Goal: Transaction & Acquisition: Purchase product/service

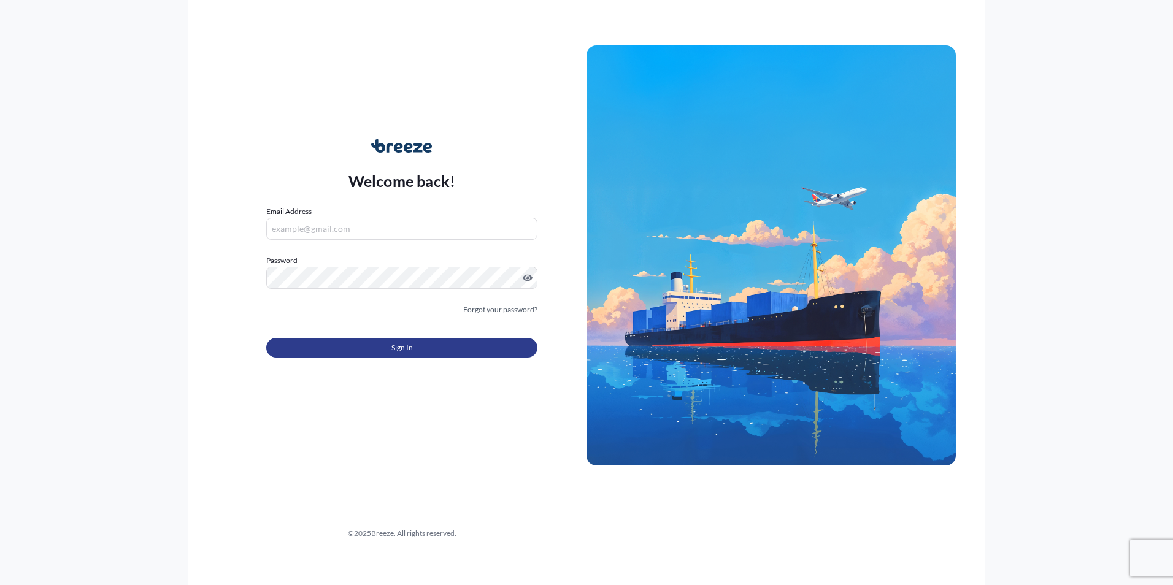
type input "[PERSON_NAME][EMAIL_ADDRESS][DOMAIN_NAME]"
click at [387, 350] on button "Sign In" at bounding box center [401, 348] width 271 height 20
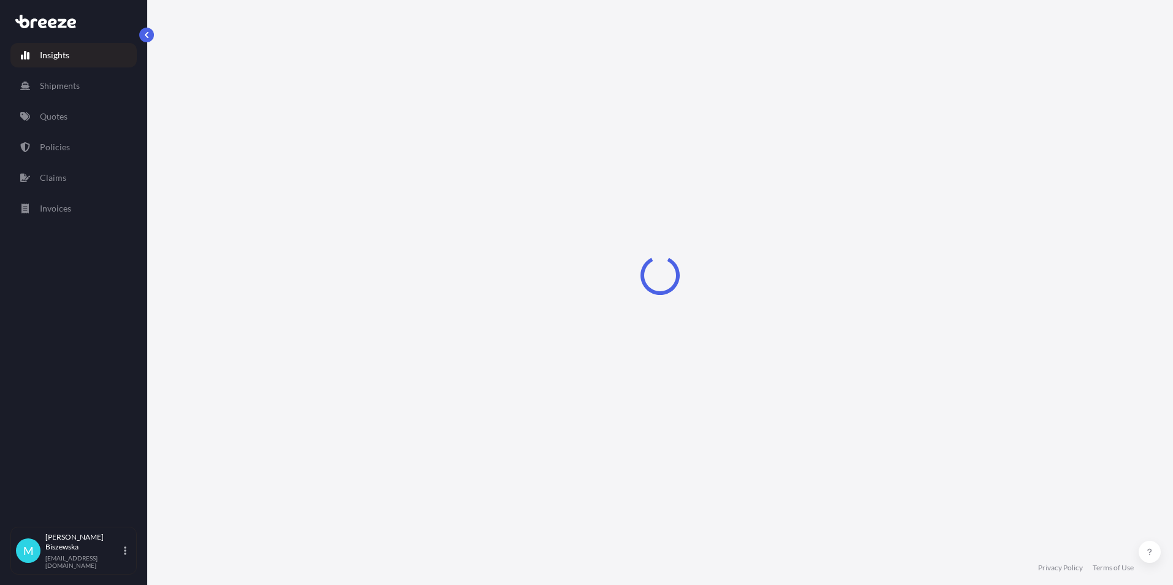
select select "2025"
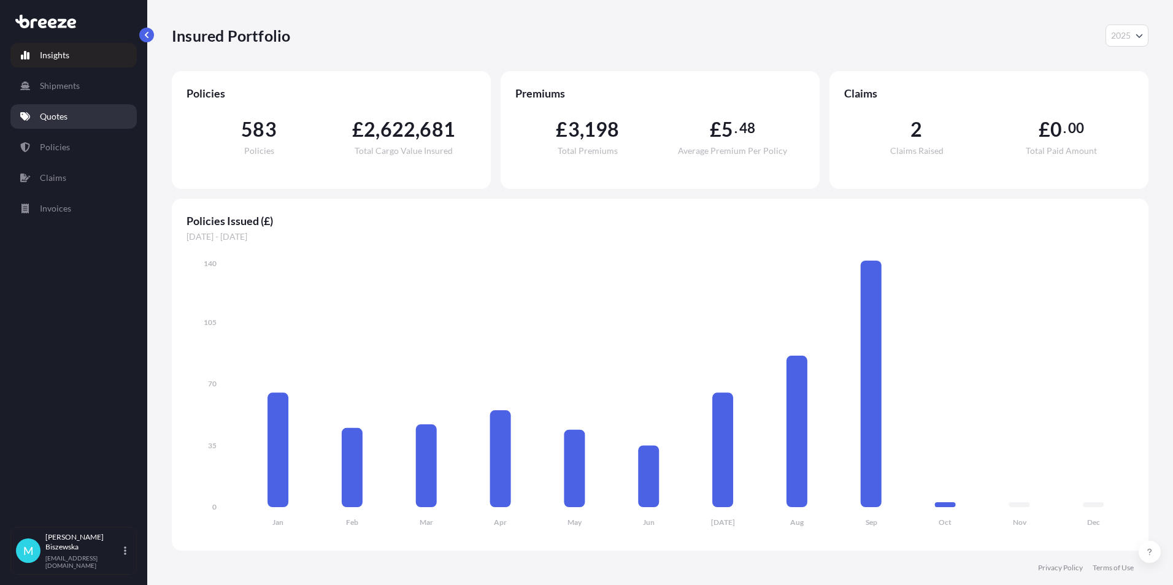
click at [79, 120] on link "Quotes" at bounding box center [73, 116] width 126 height 25
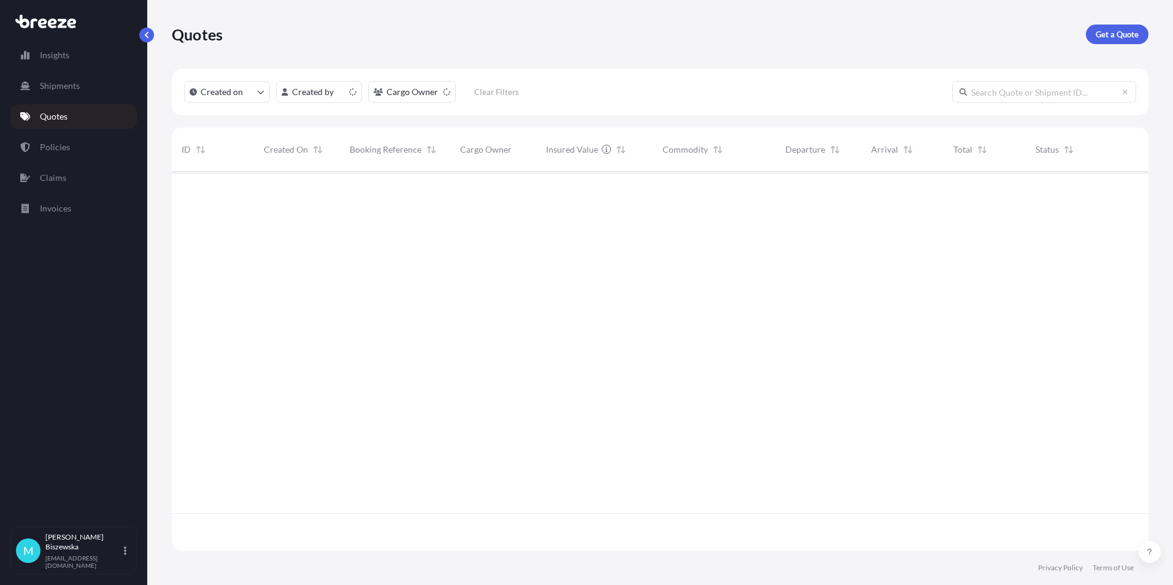
scroll to position [377, 967]
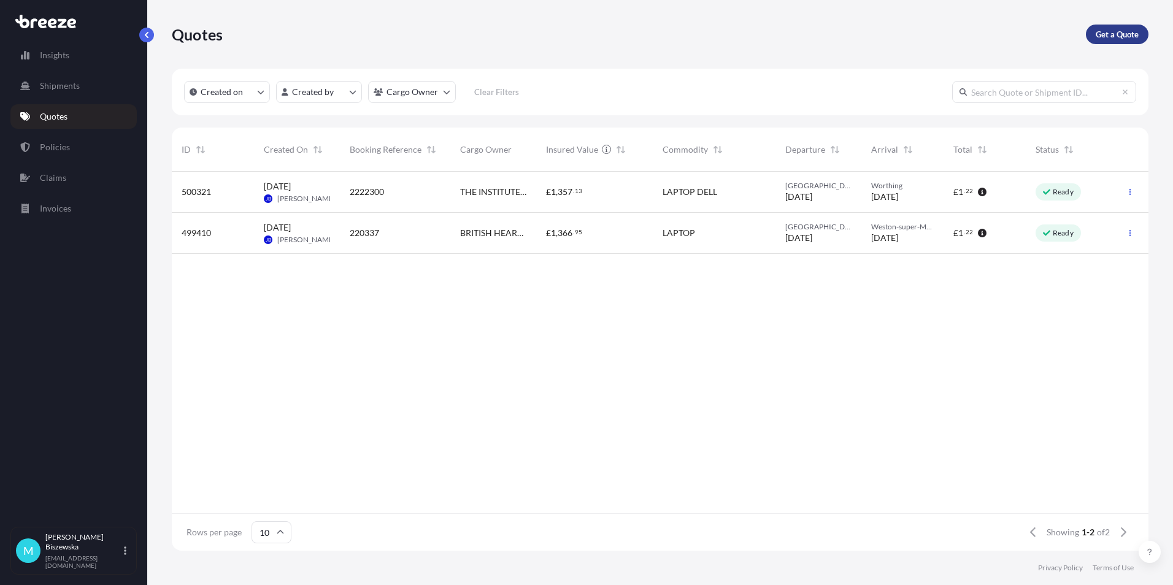
click at [1131, 37] on p "Get a Quote" at bounding box center [1117, 34] width 43 height 12
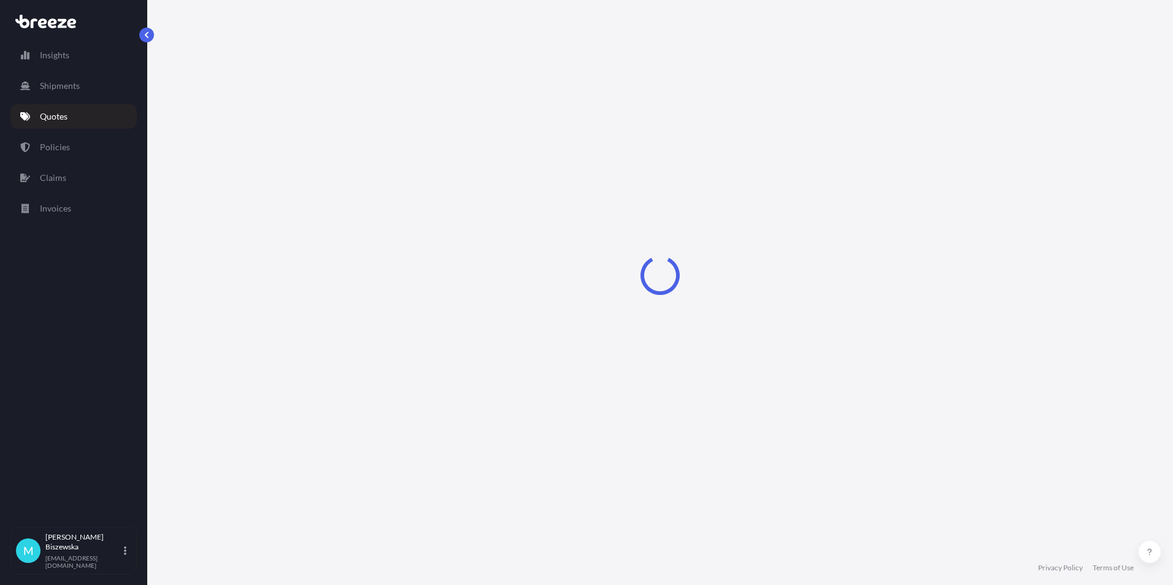
select select "Sea"
select select "1"
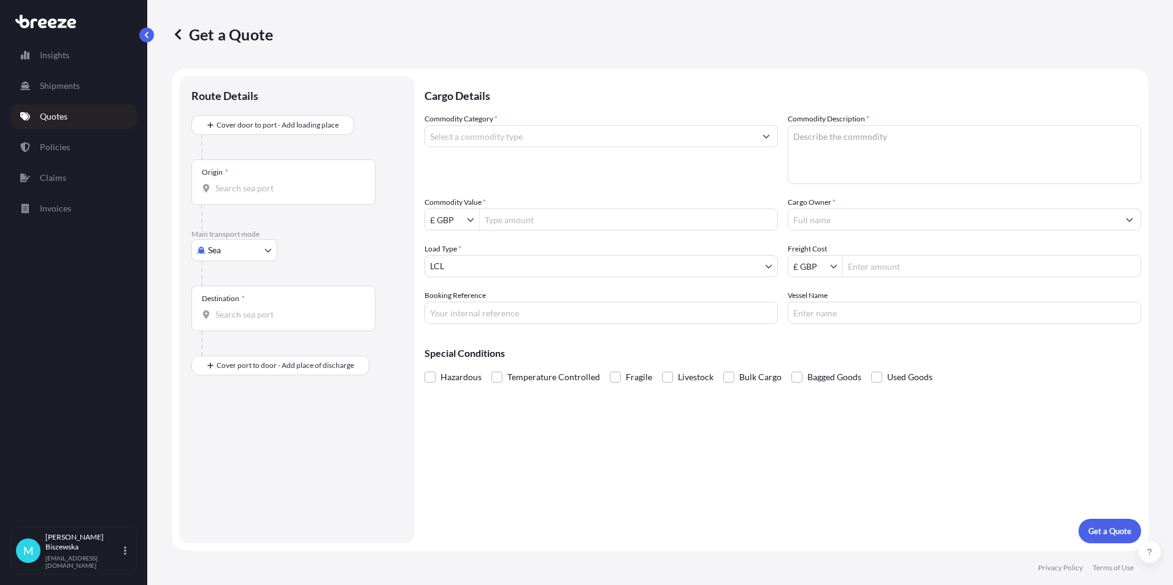
click at [240, 254] on body "Insights Shipments Quotes Policies Claims Invoices M [PERSON_NAME] [PERSON_NAME…" at bounding box center [586, 292] width 1173 height 585
click at [238, 323] on div "Road" at bounding box center [234, 326] width 76 height 22
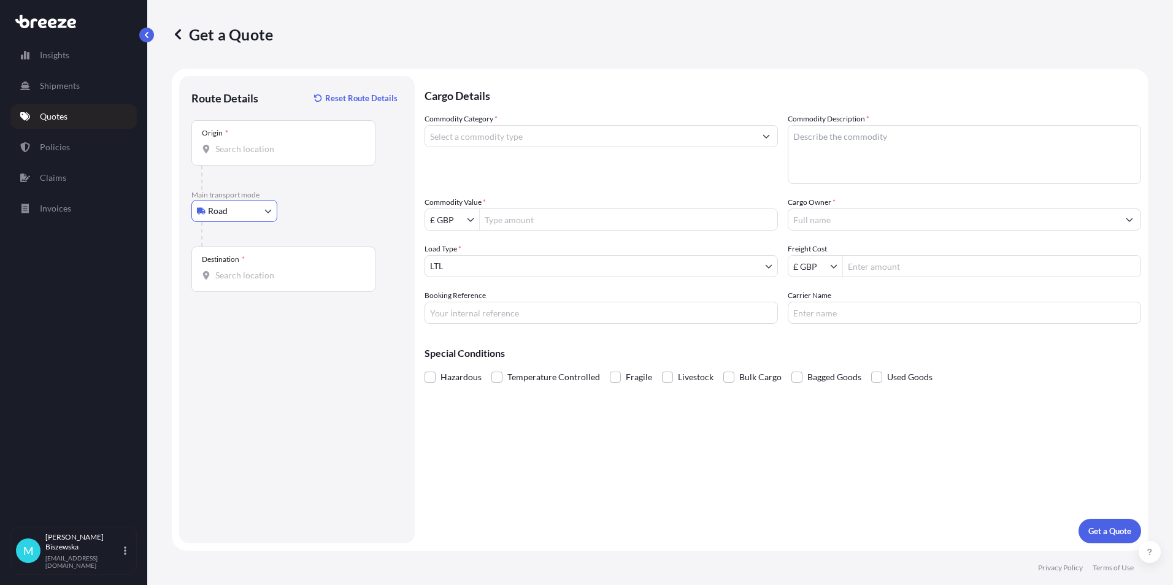
click at [306, 217] on div "Road Sea Air Road Rail" at bounding box center [296, 211] width 211 height 22
click at [228, 217] on body "Insights Shipments Quotes Policies Claims Invoices M [PERSON_NAME] [PERSON_NAME…" at bounding box center [586, 292] width 1173 height 585
click at [225, 264] on span "Air" at bounding box center [221, 265] width 12 height 12
select select "Air"
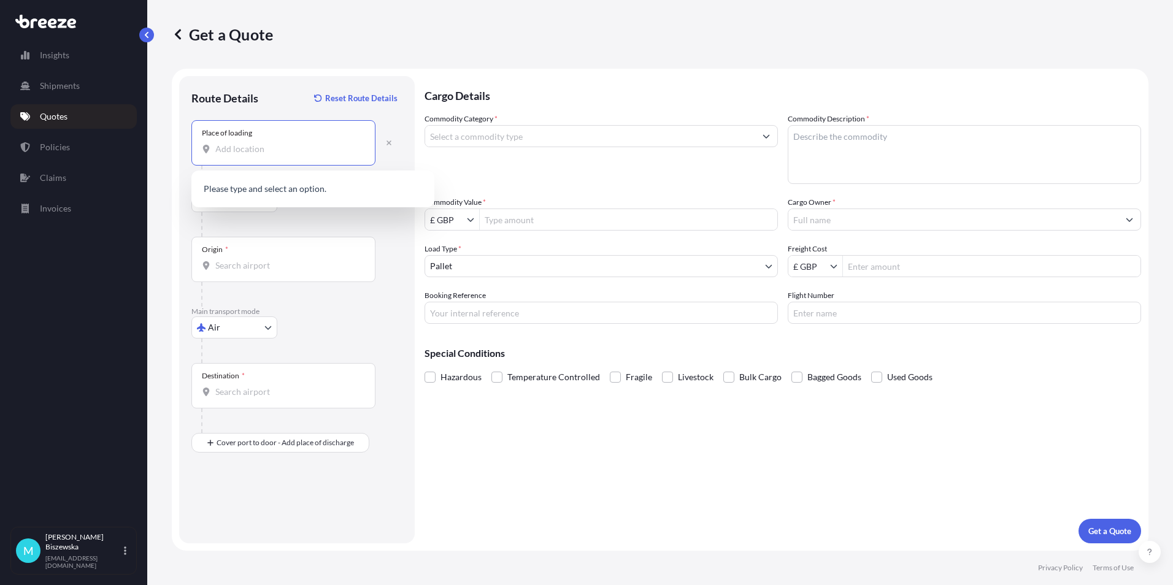
click at [227, 148] on input "Place of loading" at bounding box center [287, 149] width 145 height 12
paste input "BT22 1JX"
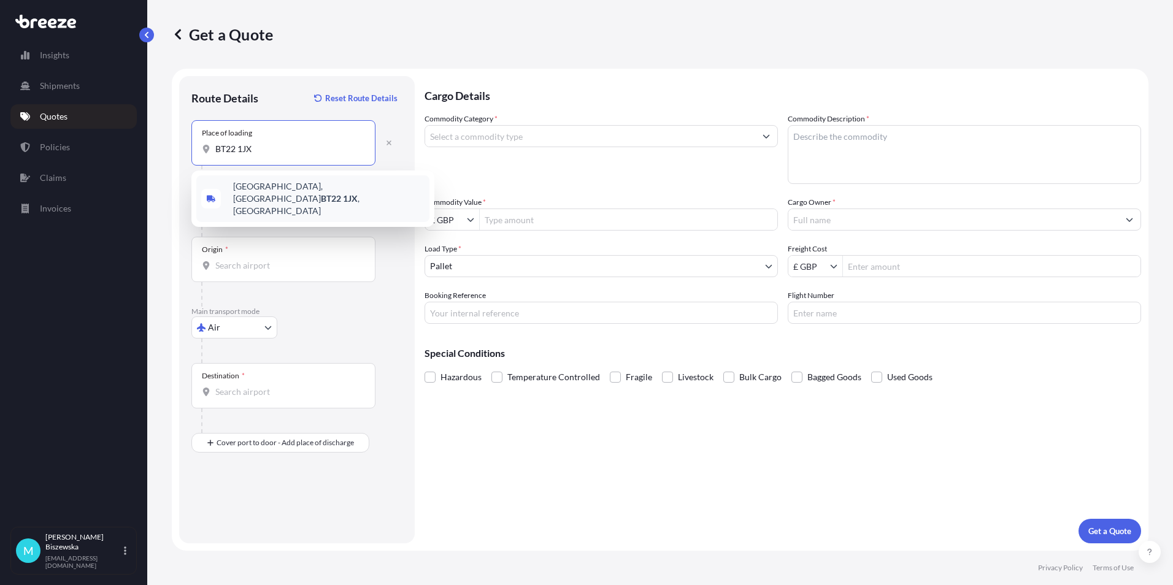
click at [315, 194] on span "[STREET_ADDRESS]" at bounding box center [328, 198] width 191 height 37
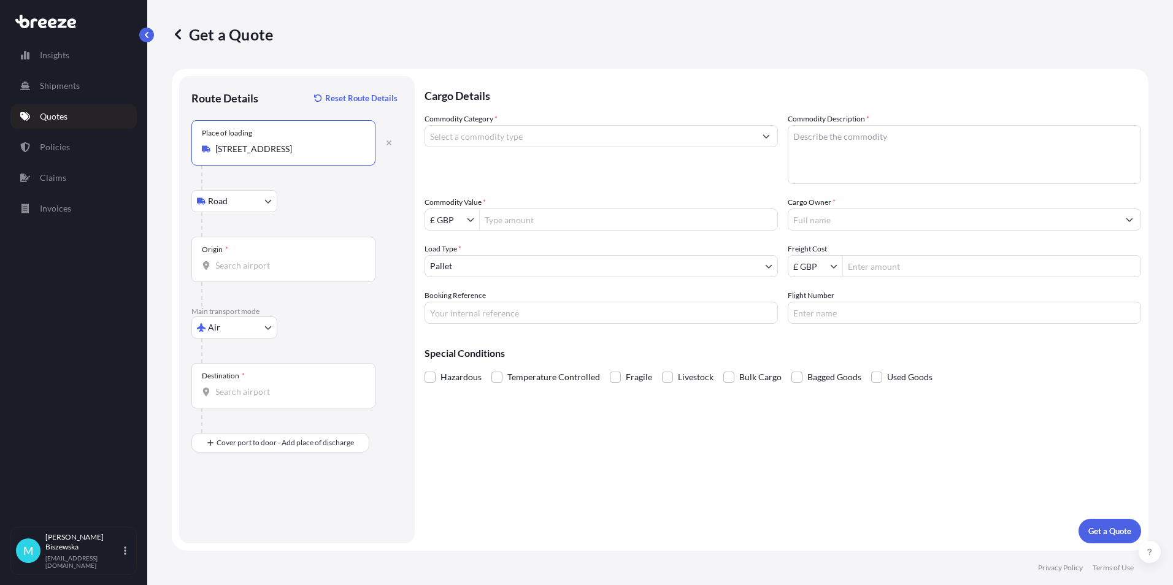
type input "[STREET_ADDRESS]"
click at [346, 198] on div "Road Road Rail" at bounding box center [296, 201] width 211 height 22
click at [247, 266] on input "Origin *" at bounding box center [287, 266] width 145 height 12
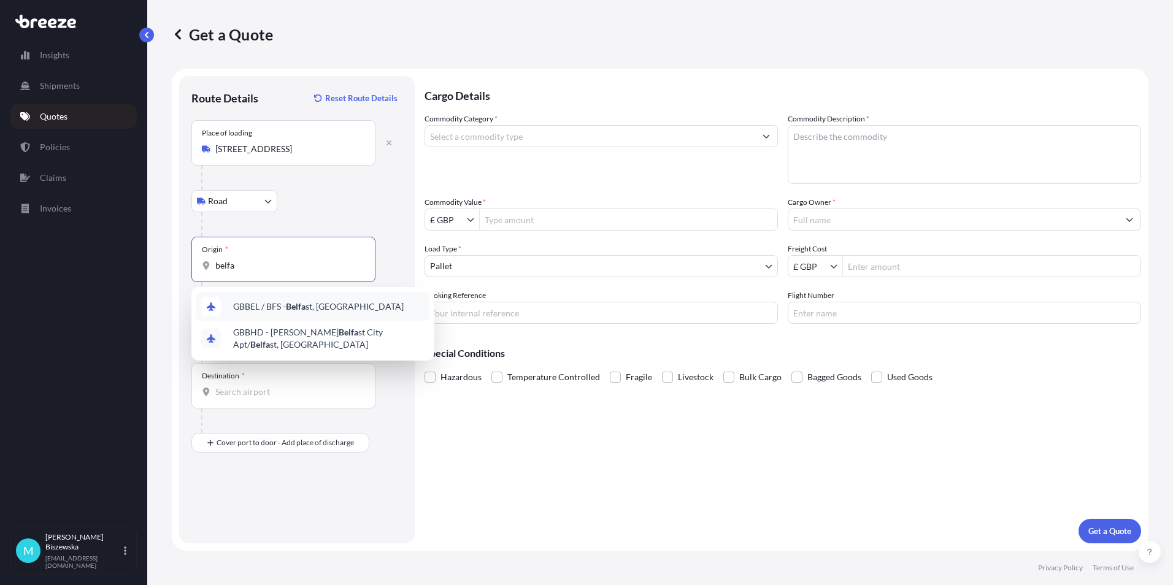
click at [280, 303] on span "GBBEL / BFS - [GEOGRAPHIC_DATA], [GEOGRAPHIC_DATA]" at bounding box center [318, 307] width 171 height 12
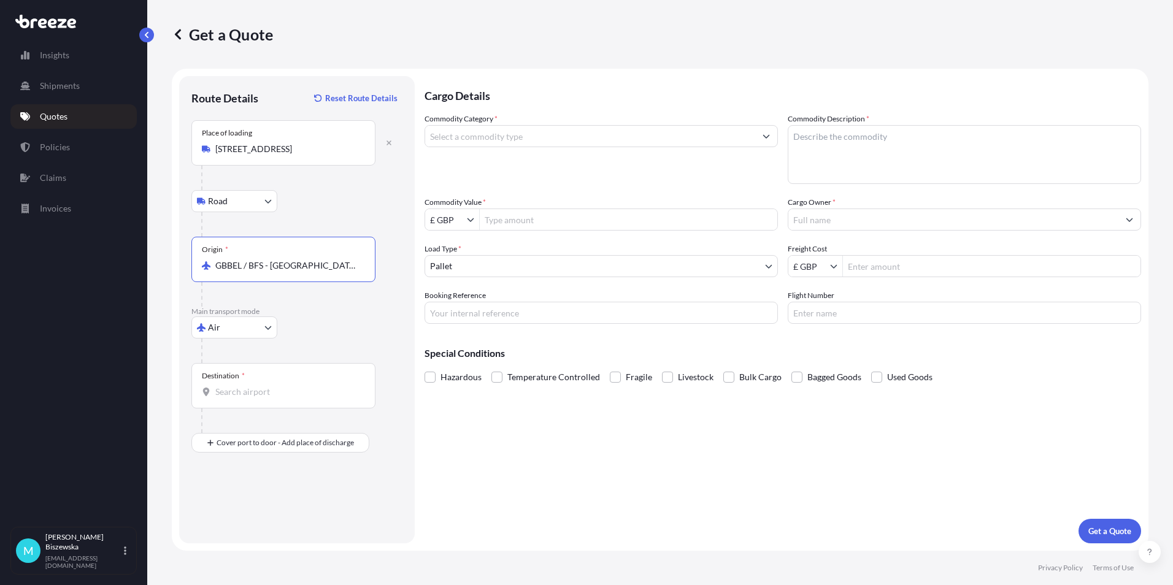
type input "GBBEL / BFS - [GEOGRAPHIC_DATA], [GEOGRAPHIC_DATA]"
click at [264, 391] on input "Destination *" at bounding box center [287, 392] width 145 height 12
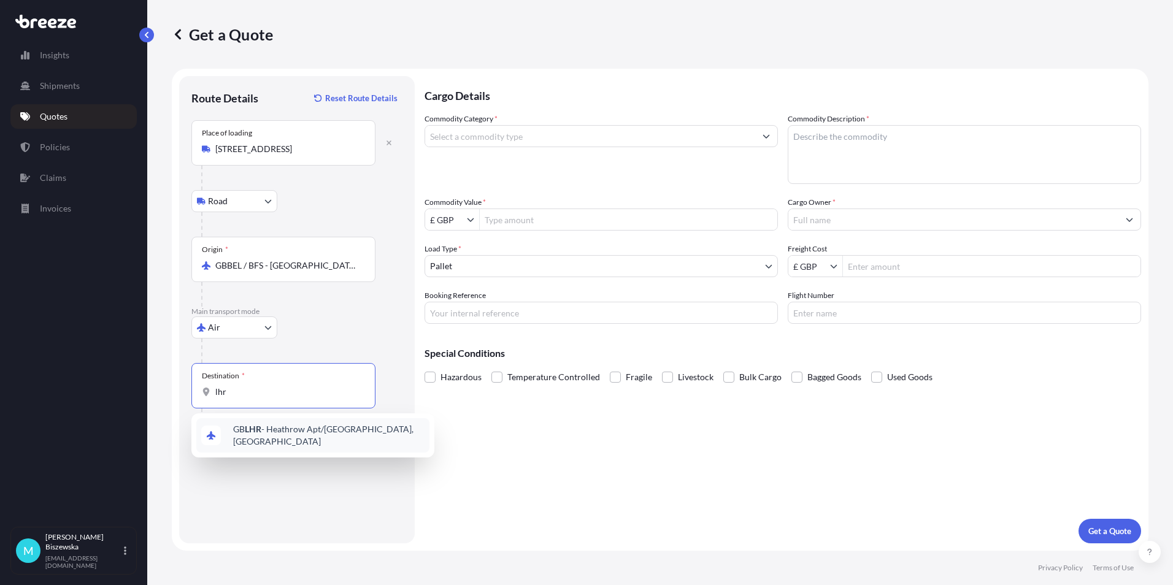
click at [287, 435] on span "GB LHR - Heathrow Apt/[GEOGRAPHIC_DATA], [GEOGRAPHIC_DATA]" at bounding box center [328, 435] width 191 height 25
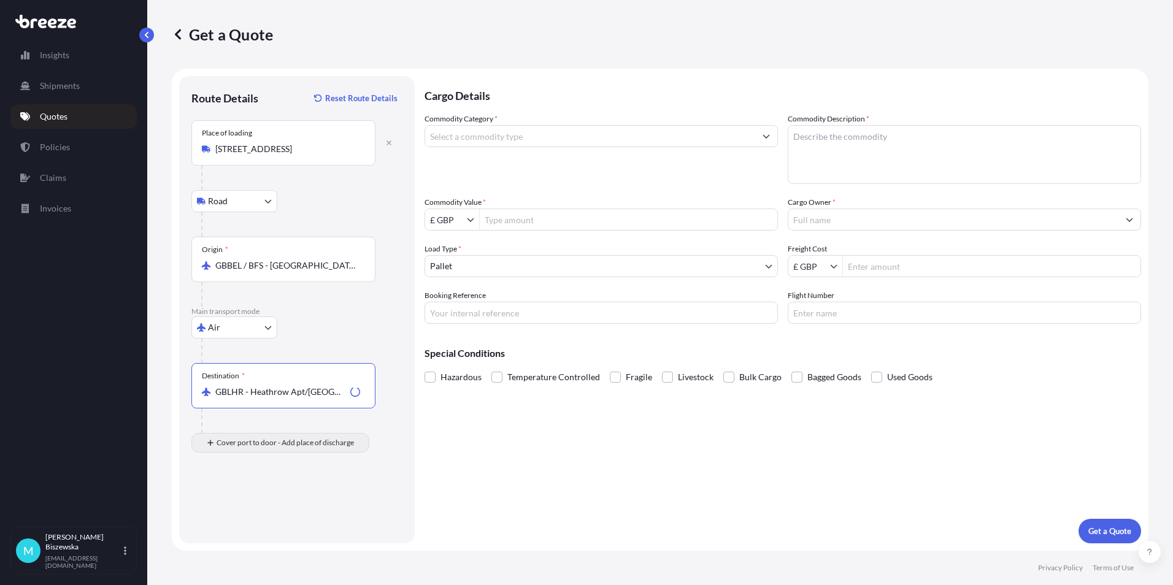
type input "GBLHR - Heathrow Apt/[GEOGRAPHIC_DATA], [GEOGRAPHIC_DATA]"
click at [223, 510] on input "Place of Discharge" at bounding box center [287, 508] width 145 height 12
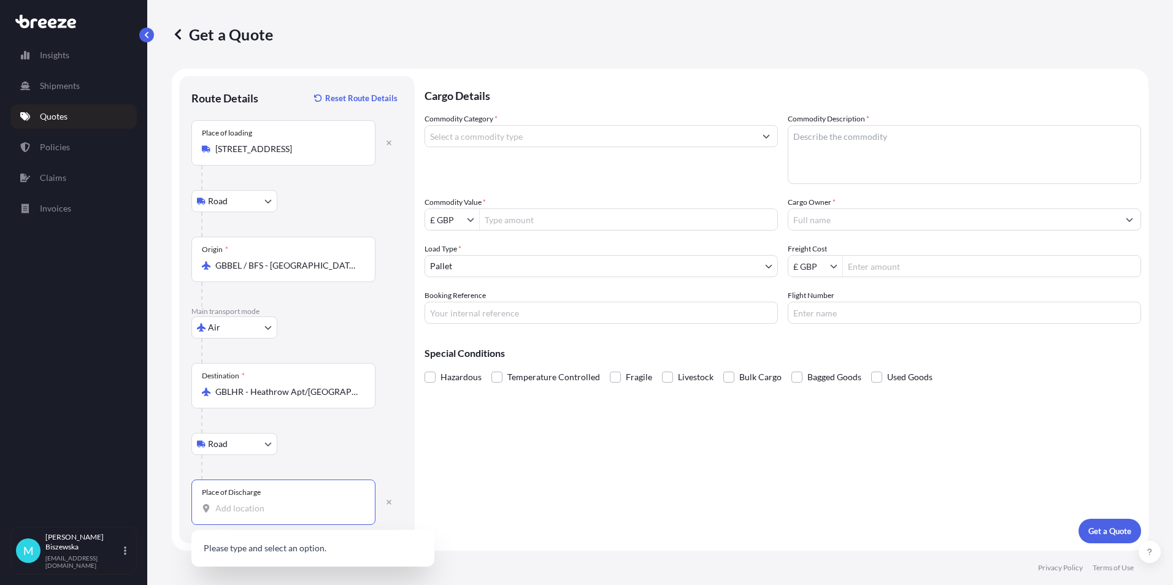
paste input "EC2R 7BP"
click at [305, 554] on span "[STREET_ADDRESS]" at bounding box center [328, 558] width 191 height 37
type input "[STREET_ADDRESS]"
click at [331, 439] on div "Road Road Rail" at bounding box center [296, 444] width 211 height 22
click at [507, 138] on input "Commodity Category *" at bounding box center [590, 136] width 330 height 22
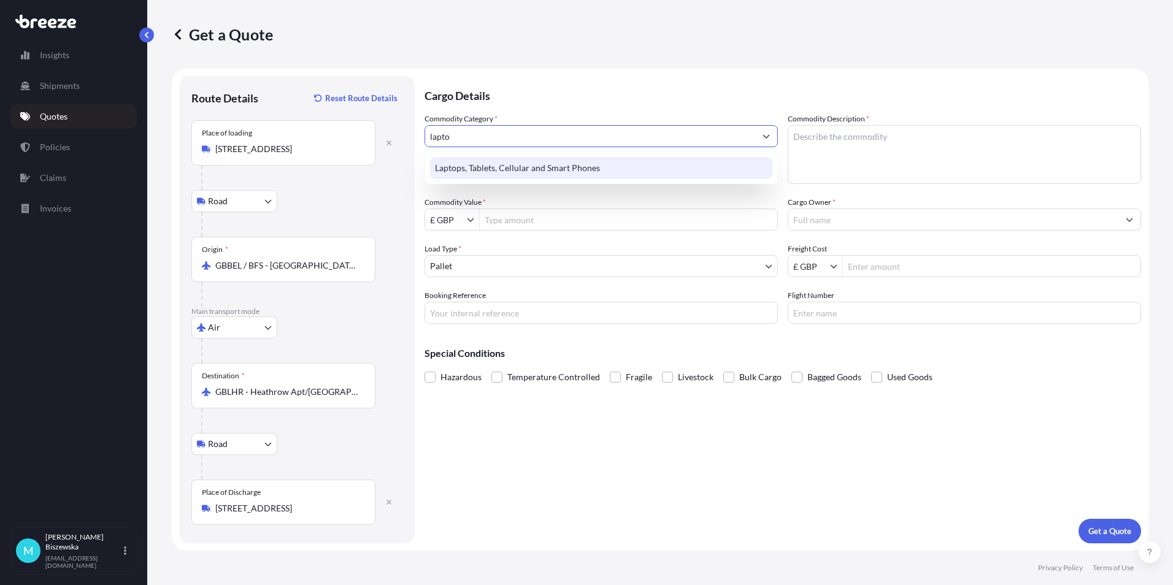
click at [506, 160] on div "Laptops, Tablets, Cellular and Smart Phones" at bounding box center [601, 168] width 342 height 22
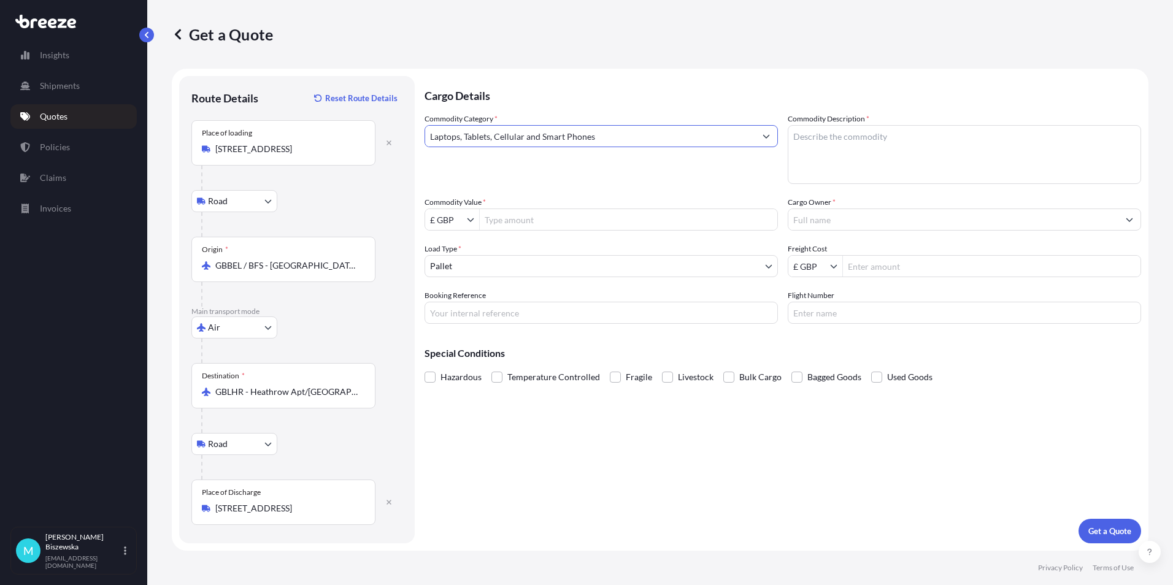
type input "Laptops, Tablets, Cellular and Smart Phones"
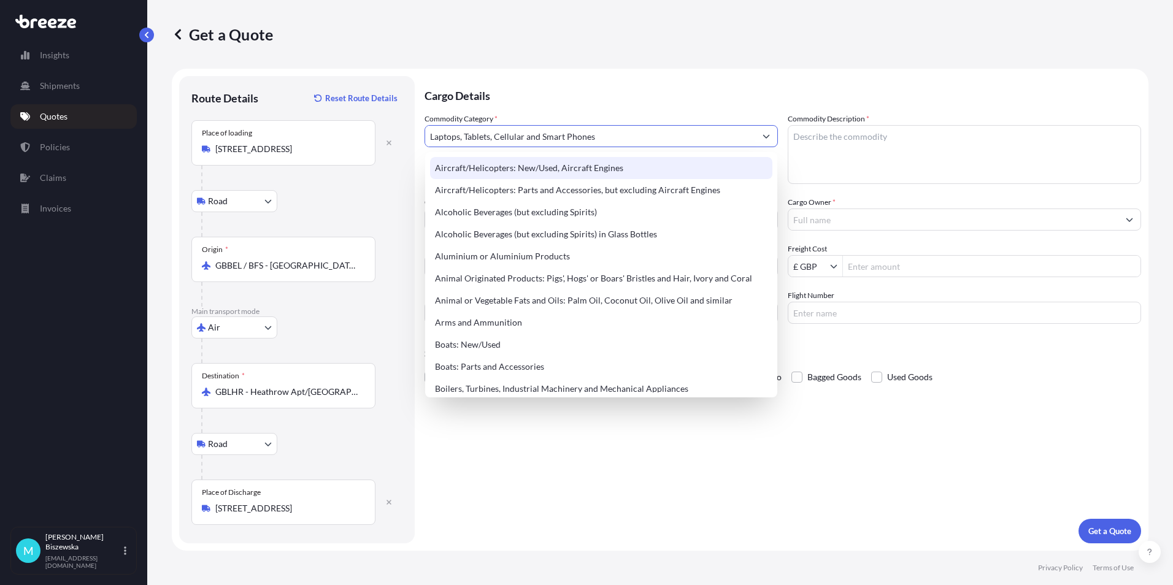
click at [521, 95] on p "Cargo Details" at bounding box center [783, 94] width 717 height 37
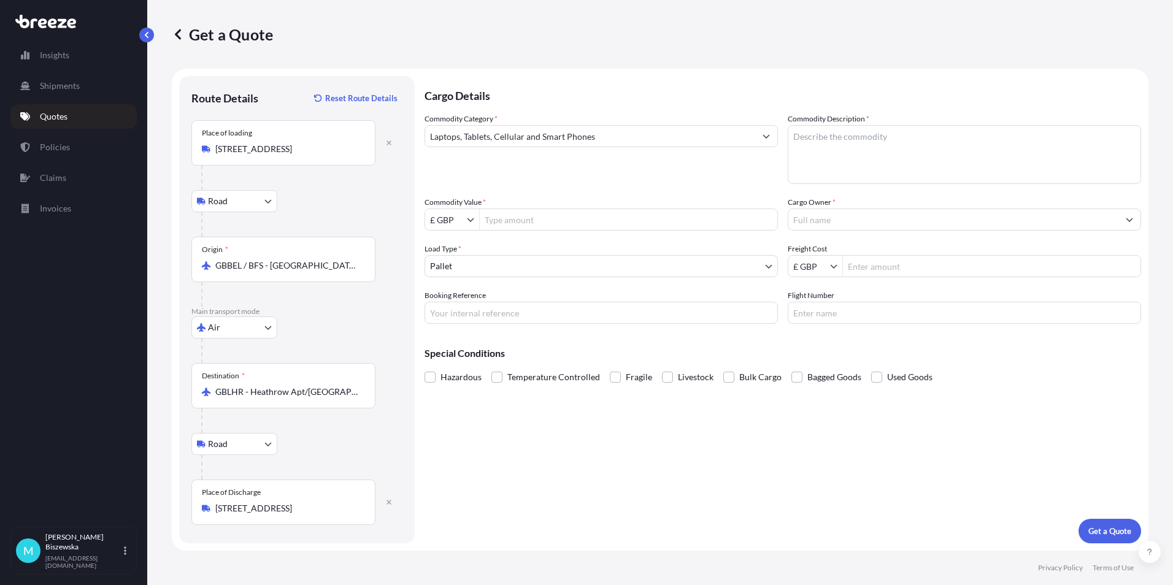
click at [521, 220] on input "Commodity Value *" at bounding box center [629, 220] width 298 height 22
type input "700"
click at [514, 183] on div "Commodity Category * Laptops, Tablets, Cellular and Smart Phones" at bounding box center [601, 148] width 353 height 71
click at [458, 261] on body "700 Insights Shipments Quotes Policies Claims Invoices M [PERSON_NAME] [PERSON_…" at bounding box center [586, 292] width 1173 height 585
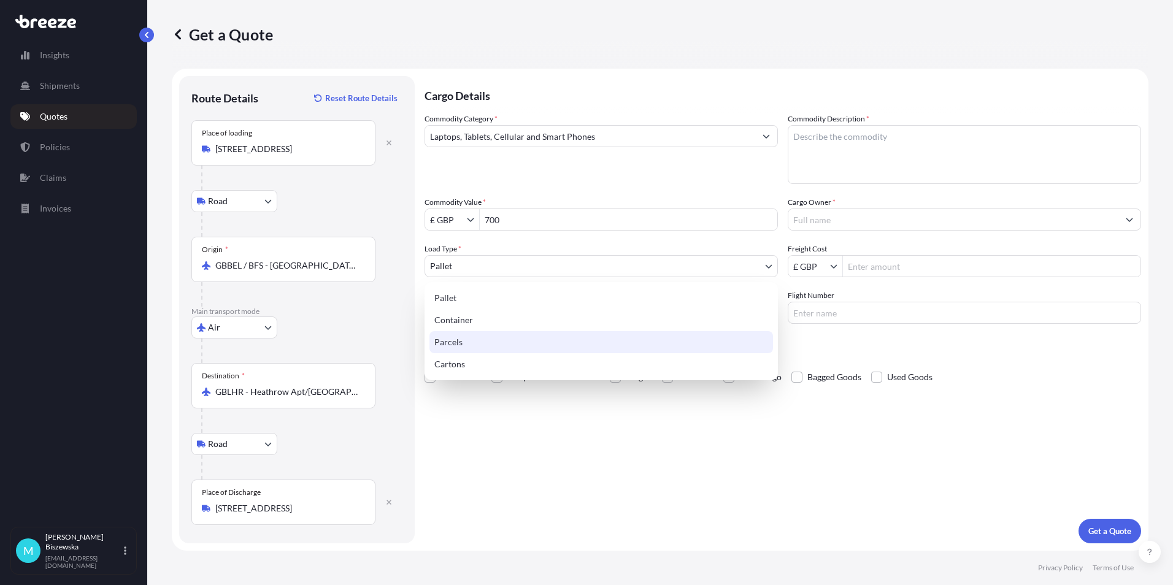
click at [458, 339] on div "Parcels" at bounding box center [601, 342] width 344 height 22
select select "3"
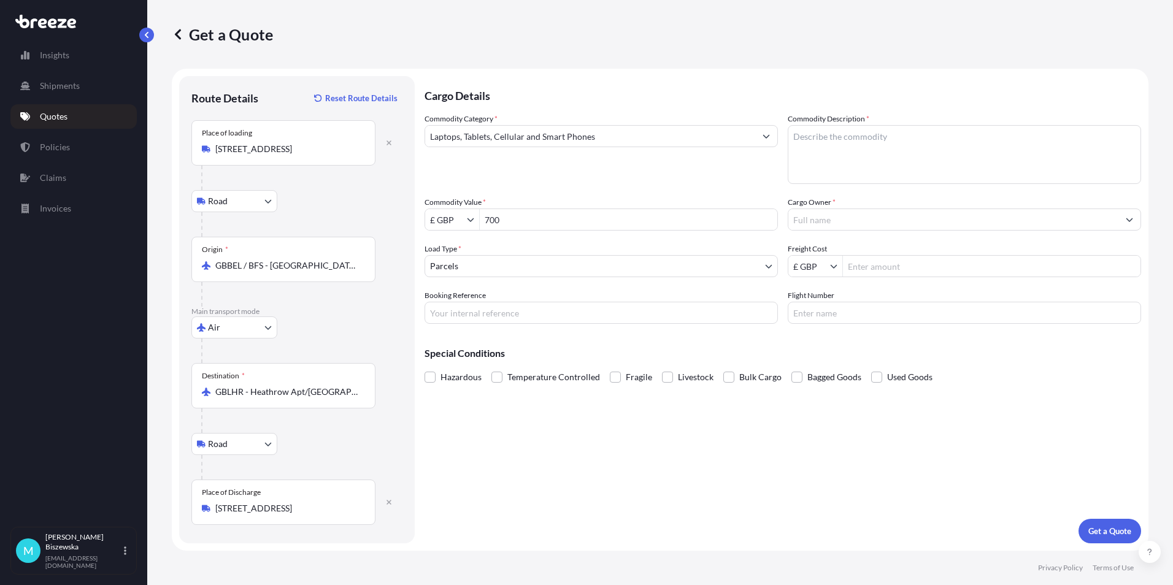
drag, startPoint x: 485, startPoint y: 465, endPoint x: 417, endPoint y: 102, distance: 368.9
click at [487, 456] on div "Cargo Details Commodity Category * Laptops, Tablets, Cellular and Smart Phones …" at bounding box center [783, 309] width 717 height 467
click at [450, 313] on input "Booking Reference" at bounding box center [601, 313] width 353 height 22
paste input "2221747"
type input "2221747"
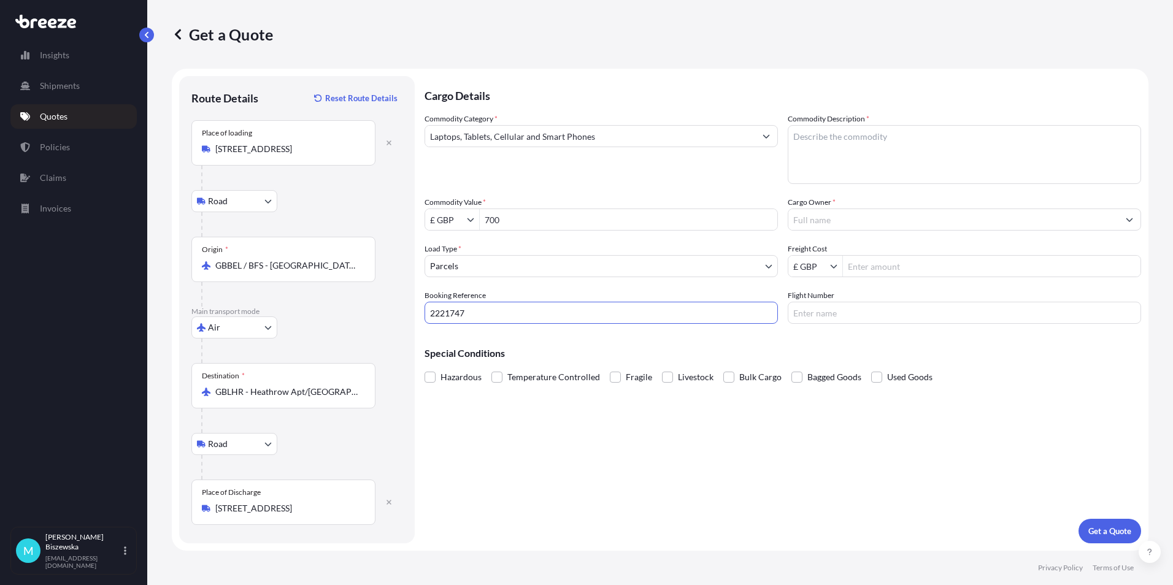
drag, startPoint x: 492, startPoint y: 422, endPoint x: 471, endPoint y: 244, distance: 179.2
click at [492, 418] on div "Cargo Details Commodity Category * Laptops, Tablets, Cellular and Smart Phones …" at bounding box center [783, 309] width 717 height 467
click at [811, 140] on textarea "Commodity Description *" at bounding box center [964, 154] width 353 height 59
paste textarea "LAPTOP"
type textarea "LAPTOP"
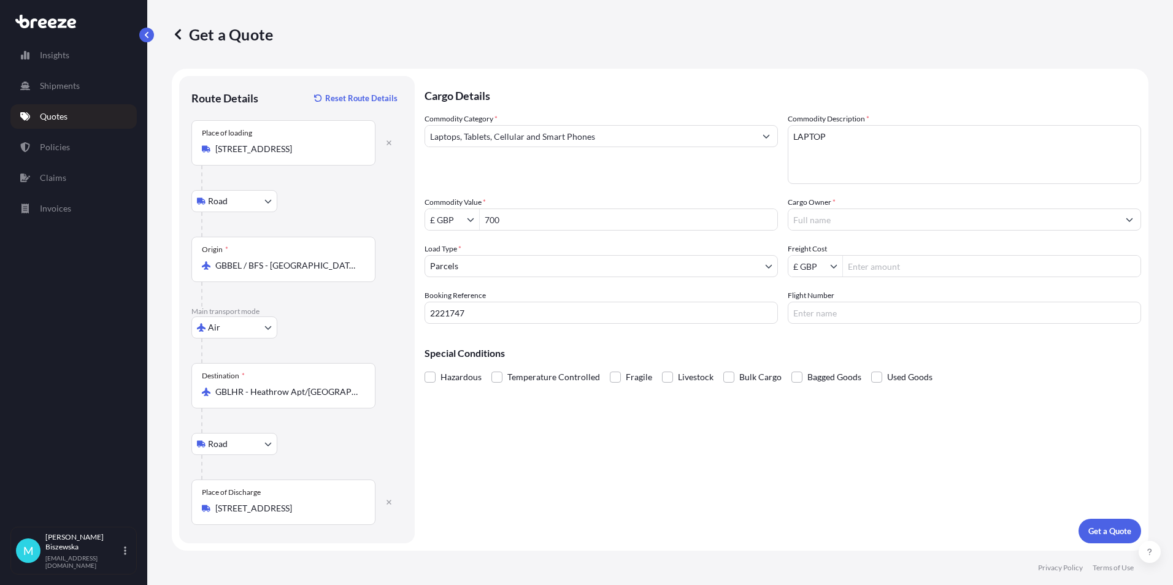
click at [723, 194] on div "Commodity Category * Laptops, Tablets, Cellular and Smart Phones Commodity Desc…" at bounding box center [783, 218] width 717 height 211
click at [856, 230] on div at bounding box center [964, 220] width 353 height 22
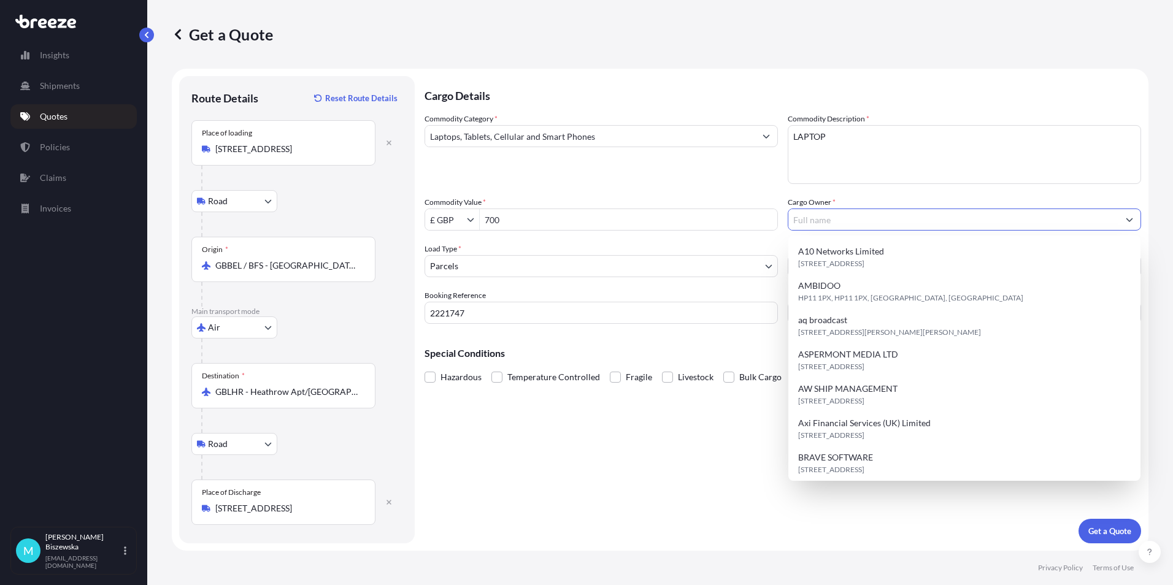
click at [834, 221] on input "Cargo Owner *" at bounding box center [953, 220] width 330 height 22
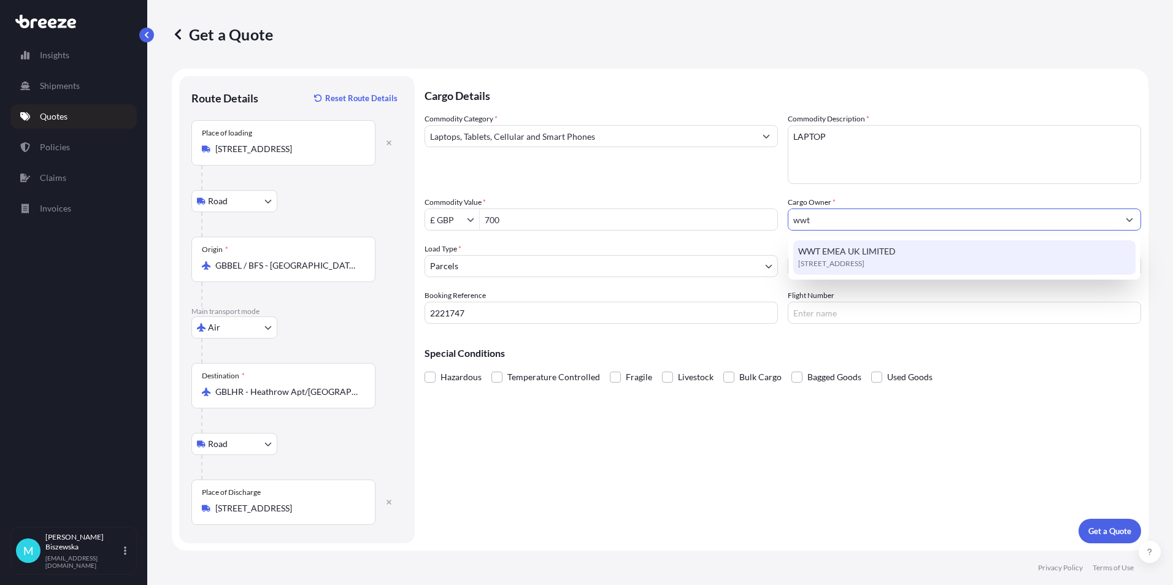
click at [838, 251] on span "WWT EMEA UK LIMITED" at bounding box center [847, 251] width 98 height 12
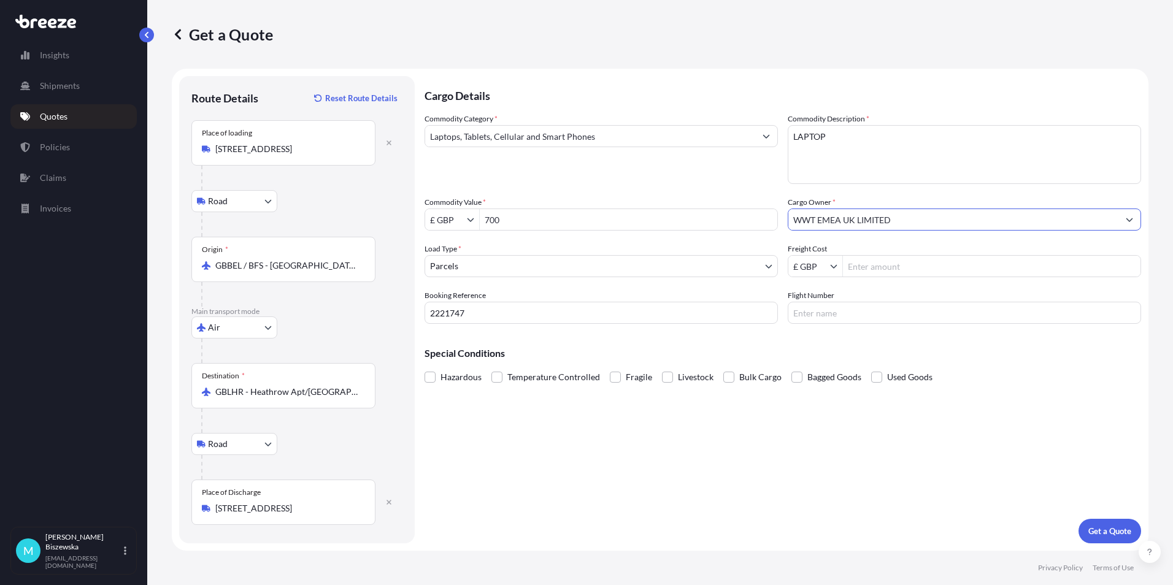
type input "WWT EMEA UK LIMITED"
click at [745, 197] on div "Commodity Value * £ GBP 700" at bounding box center [601, 213] width 353 height 34
click at [872, 267] on input "Freight Cost" at bounding box center [992, 266] width 298 height 22
type input "27.67"
click at [868, 336] on div "Special Conditions Hazardous Temperature Controlled Fragile Livestock Bulk Carg…" at bounding box center [783, 360] width 717 height 53
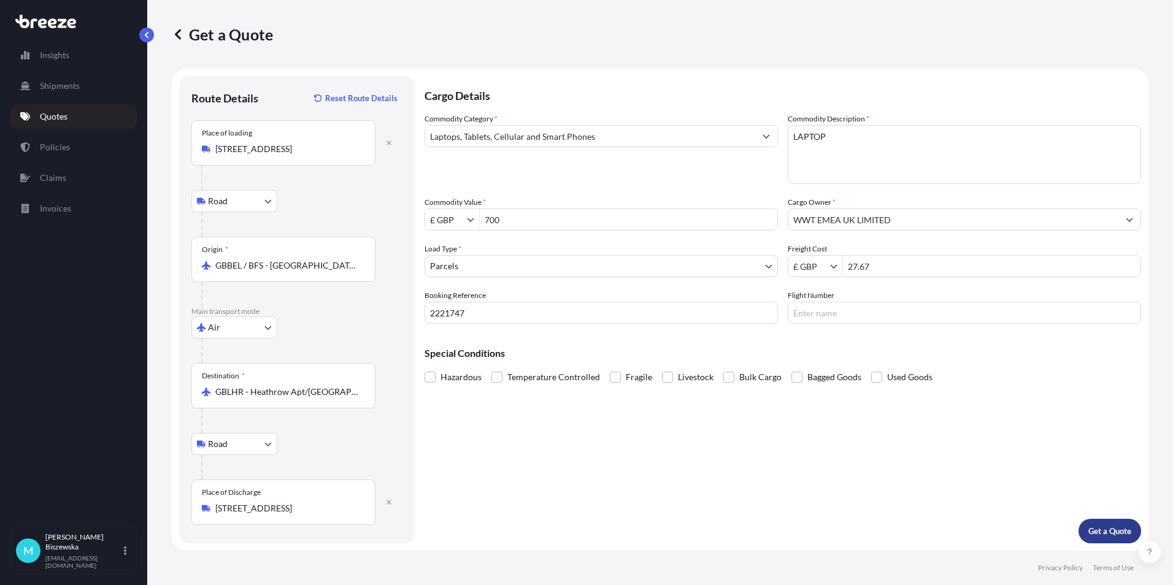
click at [1106, 526] on p "Get a Quote" at bounding box center [1109, 531] width 43 height 12
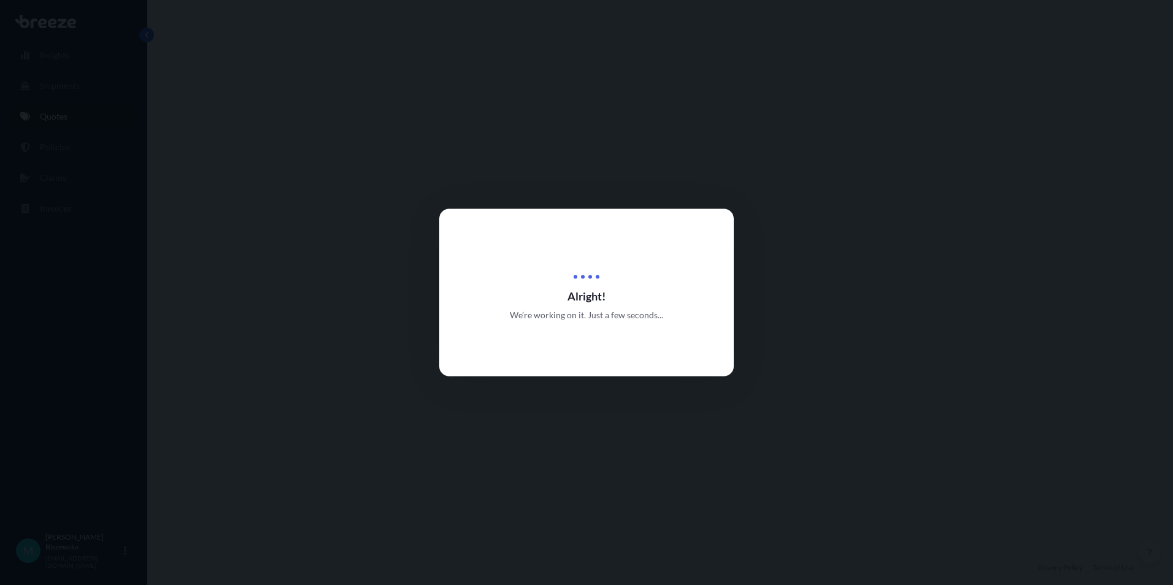
select select "Road"
select select "Air"
select select "Road"
select select "3"
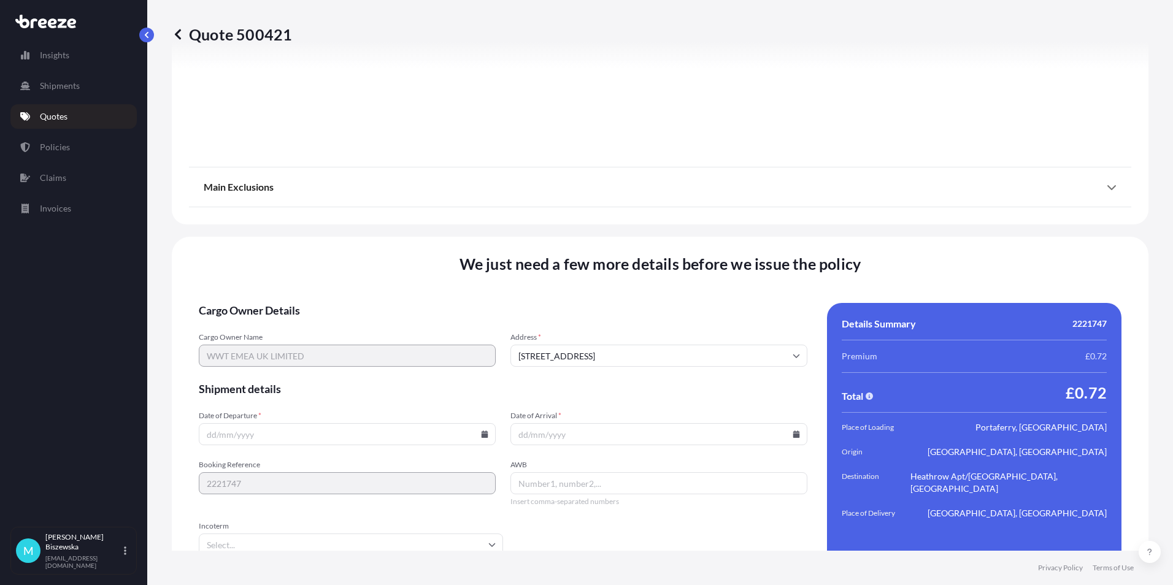
scroll to position [1605, 0]
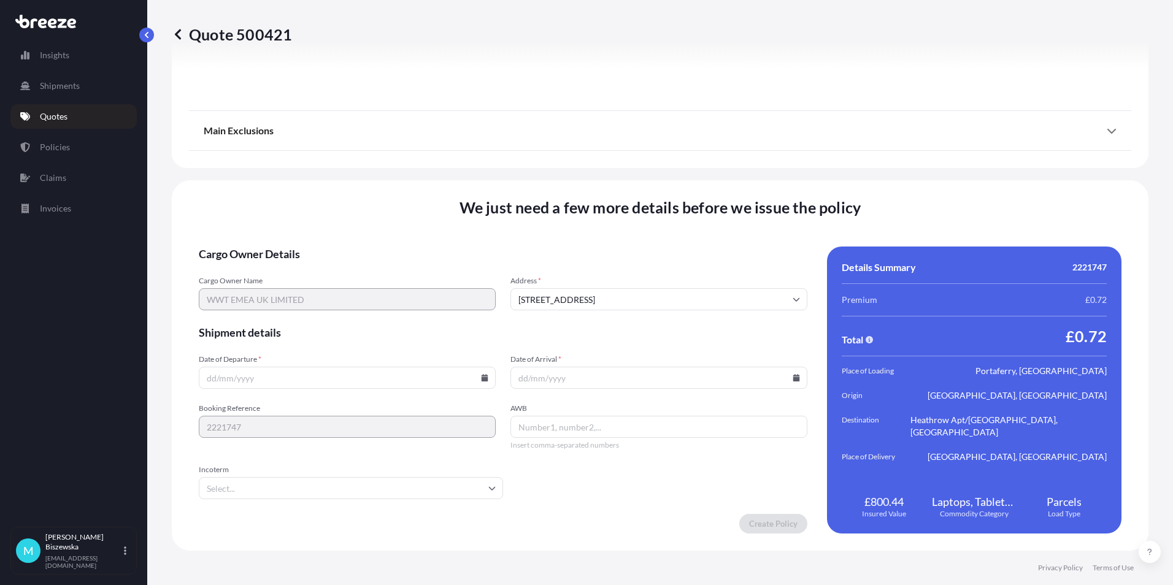
click at [482, 378] on icon at bounding box center [485, 377] width 7 height 7
click at [316, 218] on button "1" at bounding box center [317, 222] width 20 height 20
type input "[DATE]"
click at [793, 378] on icon at bounding box center [796, 377] width 7 height 7
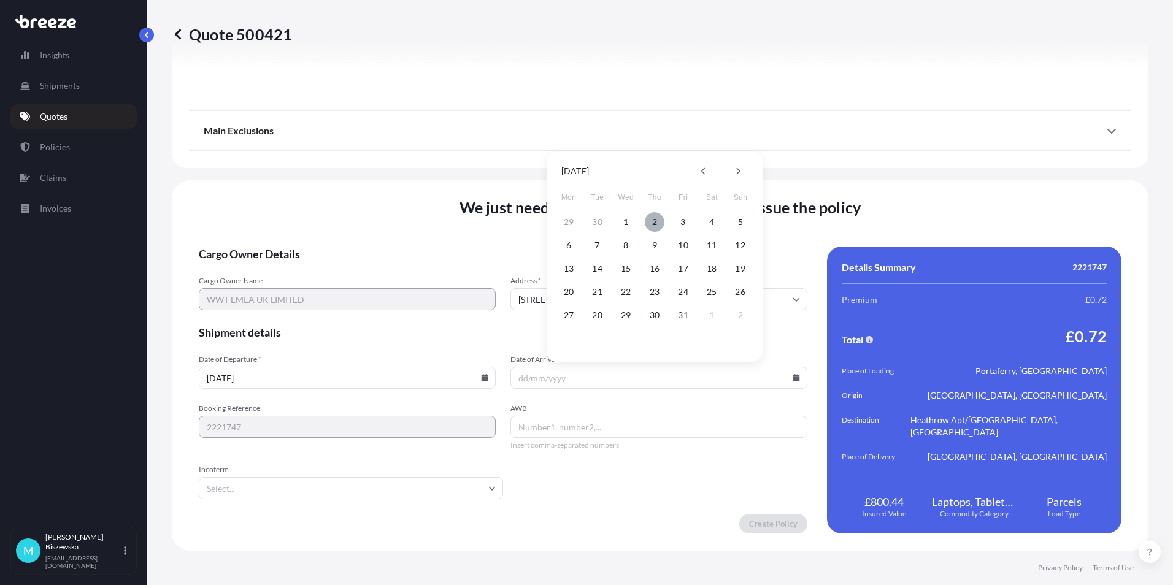
click at [658, 220] on button "2" at bounding box center [655, 222] width 20 height 20
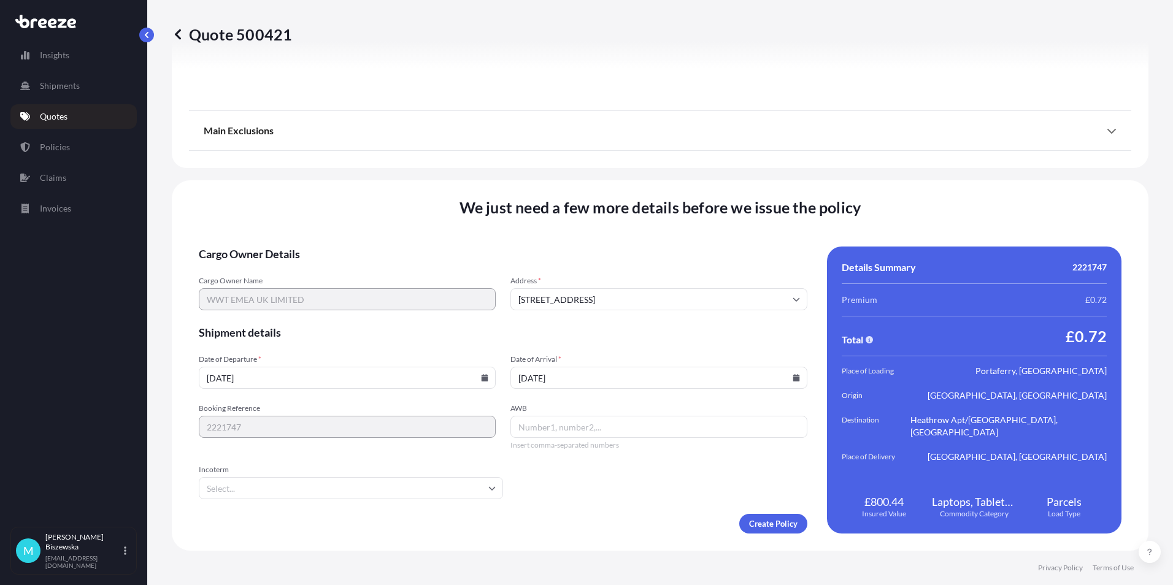
type input "[DATE]"
click at [607, 495] on form "Cargo Owner Details Cargo Owner Name WWT EMEA UK LIMITED Address * [GEOGRAPHIC_…" at bounding box center [503, 390] width 609 height 287
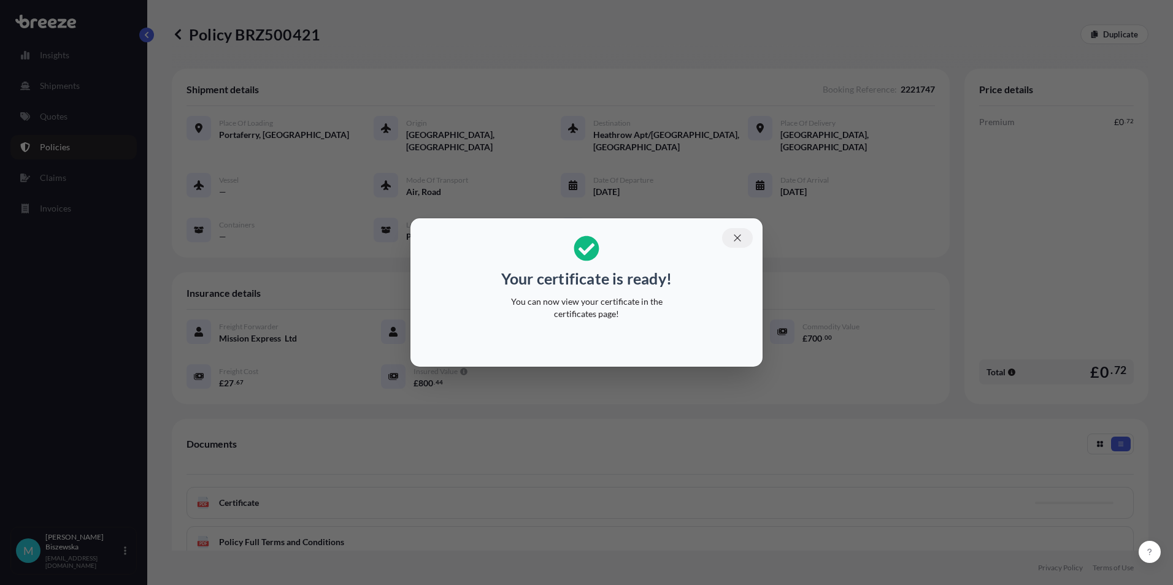
click at [740, 237] on icon "button" at bounding box center [737, 238] width 11 height 11
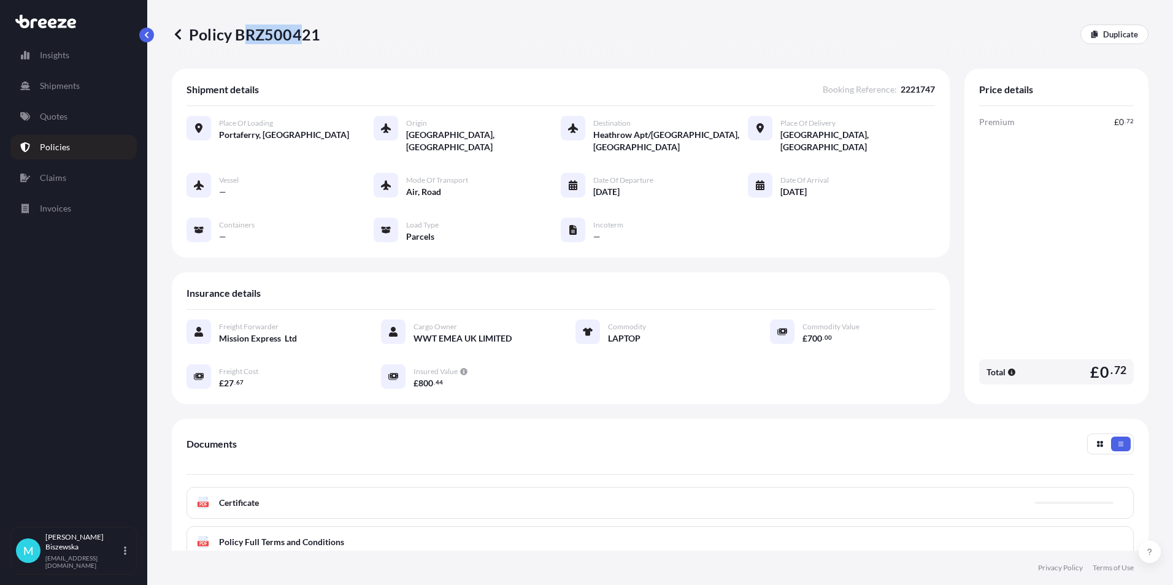
drag, startPoint x: 240, startPoint y: 35, endPoint x: 303, endPoint y: 38, distance: 63.3
click at [303, 38] on p "Policy BRZ500421" at bounding box center [246, 35] width 148 height 20
drag, startPoint x: 303, startPoint y: 38, endPoint x: 235, endPoint y: 46, distance: 68.6
click at [235, 46] on div "Policy BRZ500421 Duplicate" at bounding box center [660, 34] width 977 height 69
drag, startPoint x: 235, startPoint y: 36, endPoint x: 317, endPoint y: 37, distance: 82.2
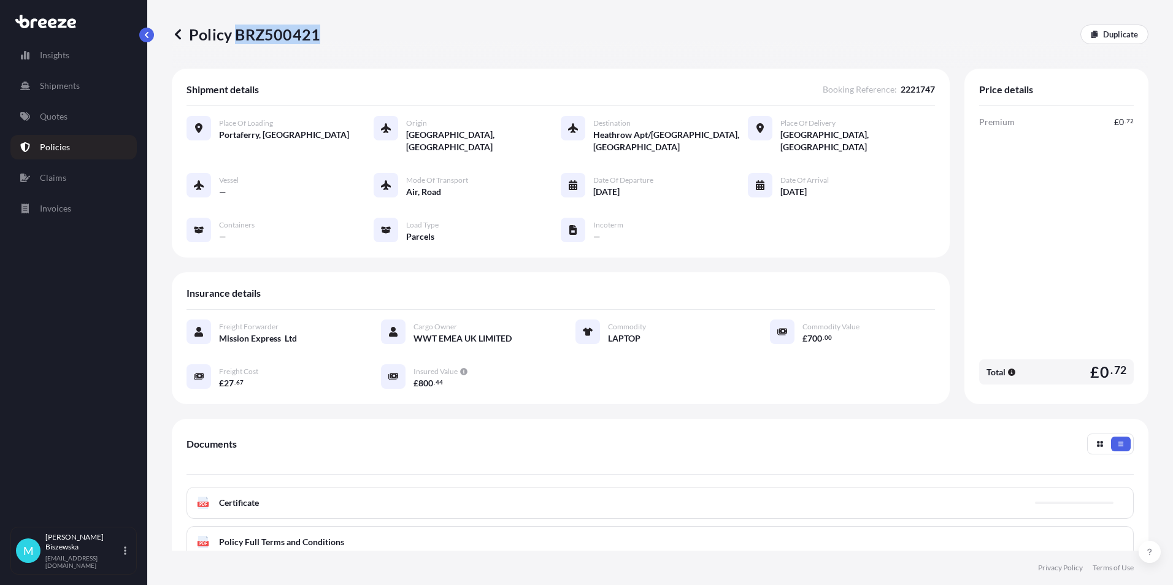
click at [317, 37] on p "Policy BRZ500421" at bounding box center [246, 35] width 148 height 20
drag, startPoint x: 317, startPoint y: 37, endPoint x: 298, endPoint y: 32, distance: 19.6
copy p "BRZ500421"
click at [56, 109] on link "Quotes" at bounding box center [73, 116] width 126 height 25
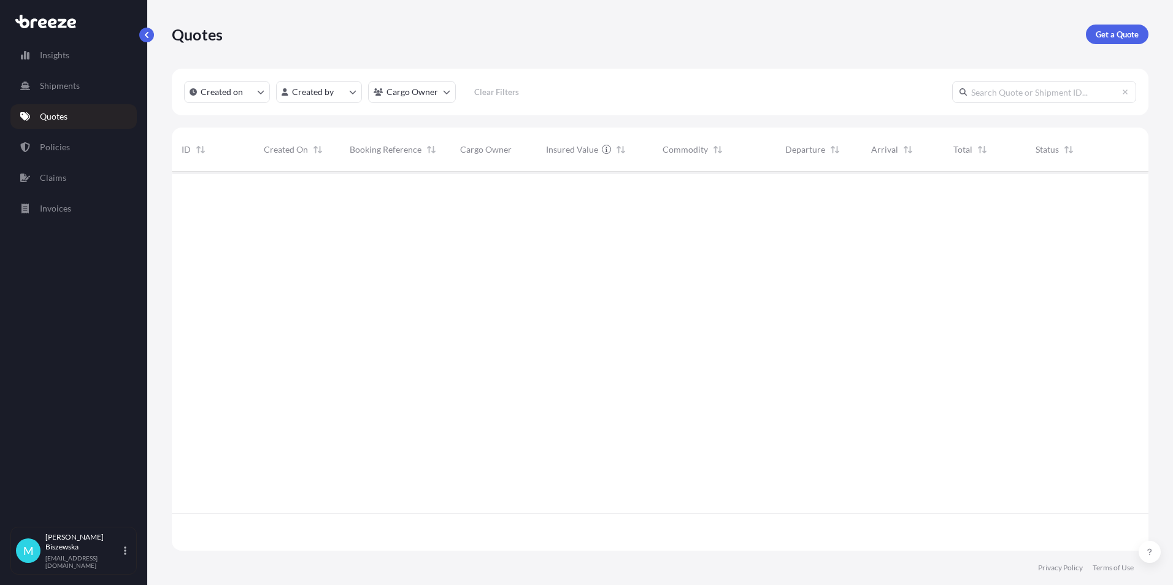
scroll to position [377, 967]
click at [1115, 33] on p "Get a Quote" at bounding box center [1117, 34] width 43 height 12
select select "Sea"
select select "1"
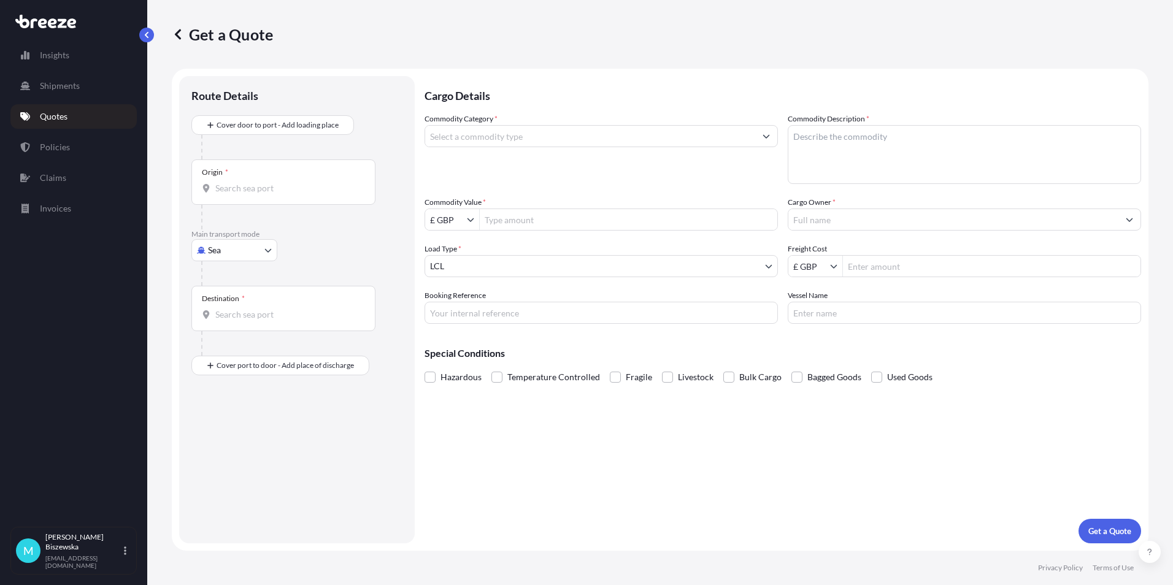
click at [242, 251] on body "Insights Shipments Quotes Policies Claims Invoices M [PERSON_NAME] [PERSON_NAME…" at bounding box center [586, 292] width 1173 height 585
click at [239, 322] on div "Road" at bounding box center [234, 326] width 76 height 22
select select "Road"
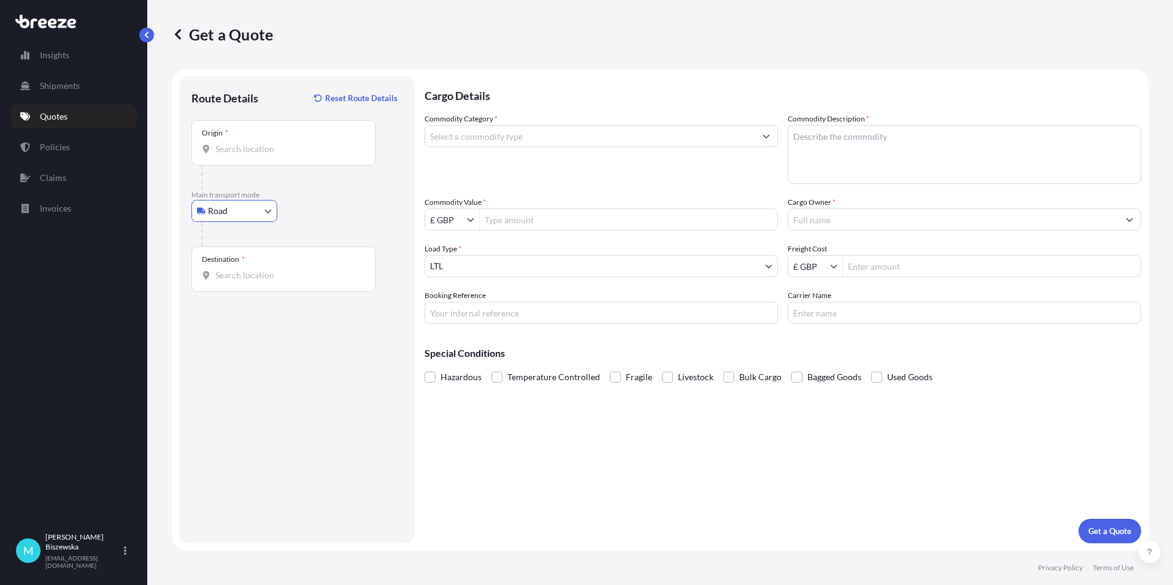
click at [310, 202] on div "Road Sea Air Road Rail" at bounding box center [296, 211] width 211 height 22
click at [244, 148] on input "Origin *" at bounding box center [287, 149] width 145 height 12
paste input "SE1 7TY"
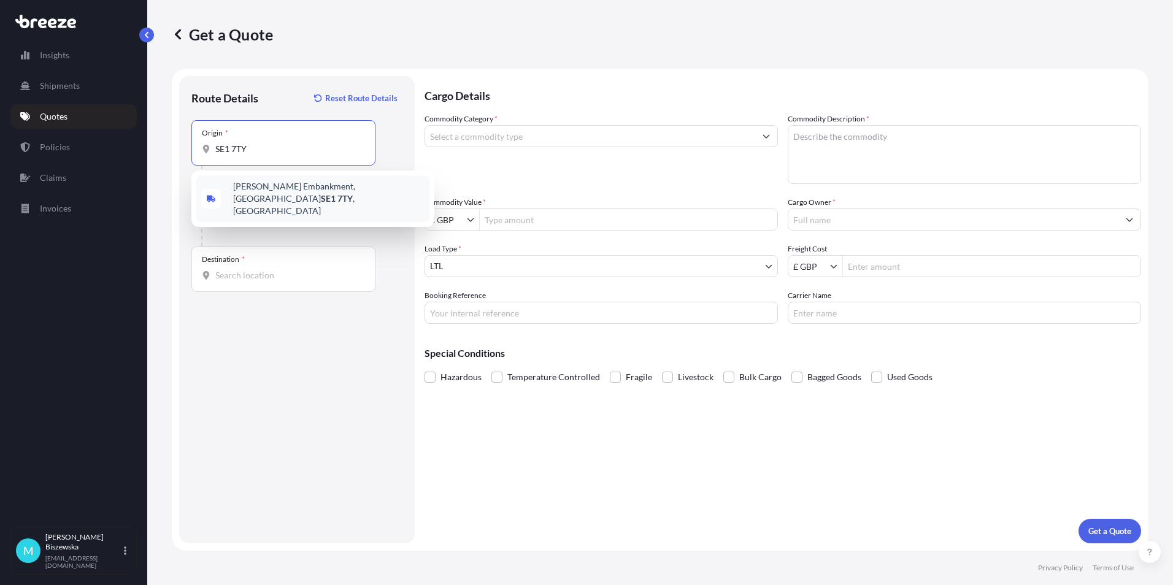
click at [305, 191] on span "[PERSON_NAME][STREET_ADDRESS]" at bounding box center [328, 198] width 191 height 37
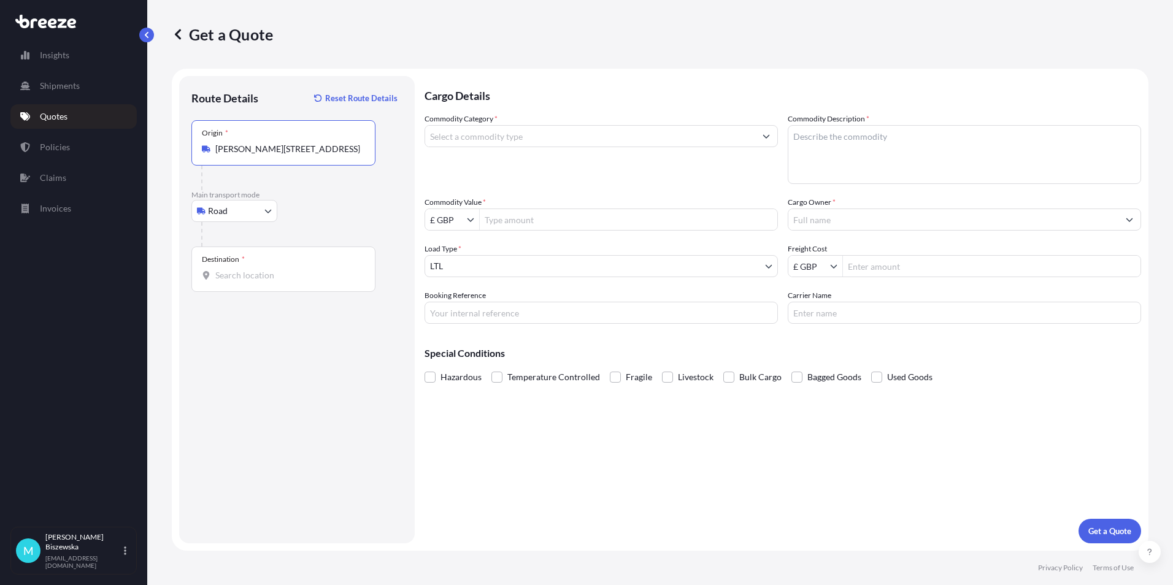
type input "[PERSON_NAME][STREET_ADDRESS]"
click at [325, 236] on div at bounding box center [301, 234] width 201 height 25
click at [228, 276] on input "Destination *" at bounding box center [287, 275] width 145 height 12
paste input "LS63DS"
click at [269, 321] on span "[STREET_ADDRESS]" at bounding box center [271, 316] width 77 height 12
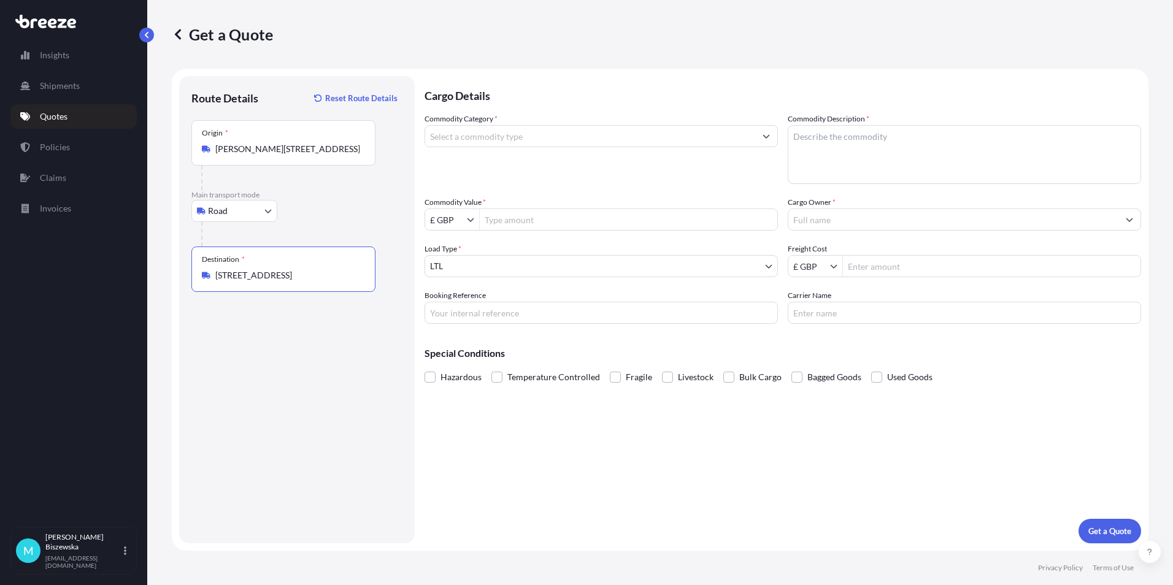
type input "[STREET_ADDRESS]"
click at [471, 416] on div "Cargo Details Commodity Category * Commodity Description * Commodity Value * £ …" at bounding box center [783, 309] width 717 height 467
click at [512, 140] on input "Commodity Category *" at bounding box center [590, 136] width 330 height 22
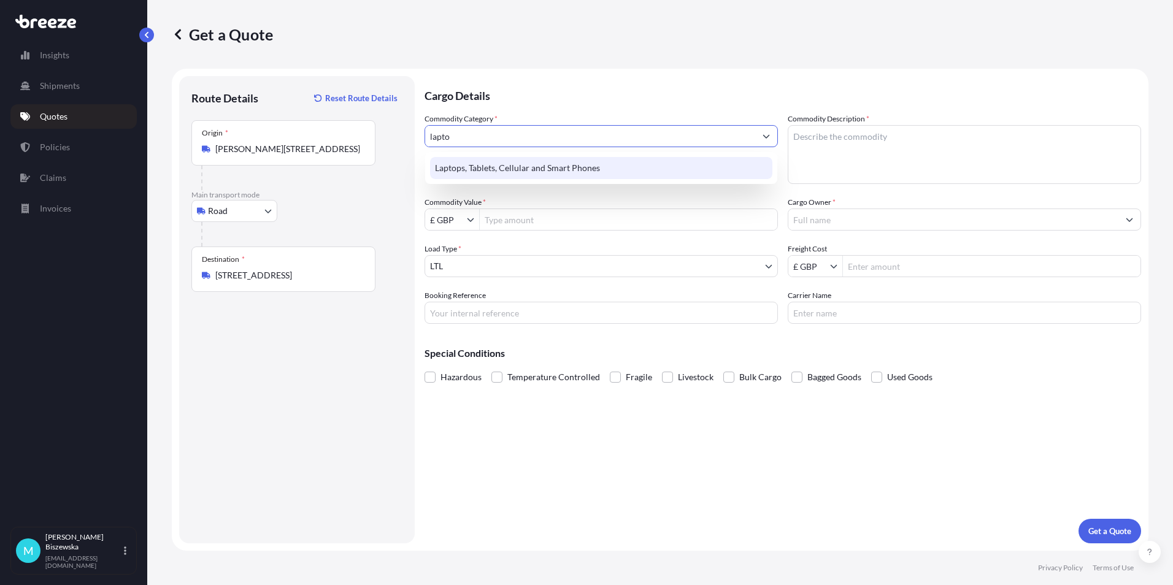
click at [510, 166] on div "Laptops, Tablets, Cellular and Smart Phones" at bounding box center [601, 168] width 342 height 22
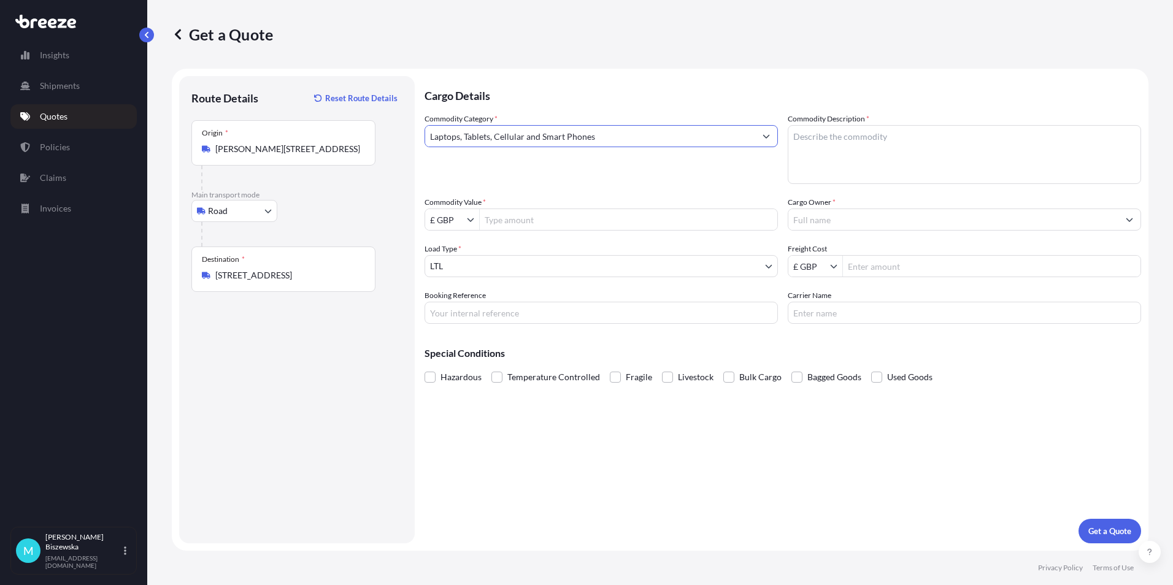
type input "Laptops, Tablets, Cellular and Smart Phones"
click at [527, 93] on p "Cargo Details" at bounding box center [783, 94] width 717 height 37
click at [511, 220] on input "Commodity Value *" at bounding box center [629, 220] width 298 height 22
type input "800"
click at [528, 178] on div "Commodity Category * Laptops, Tablets, Cellular and Smart Phones" at bounding box center [601, 148] width 353 height 71
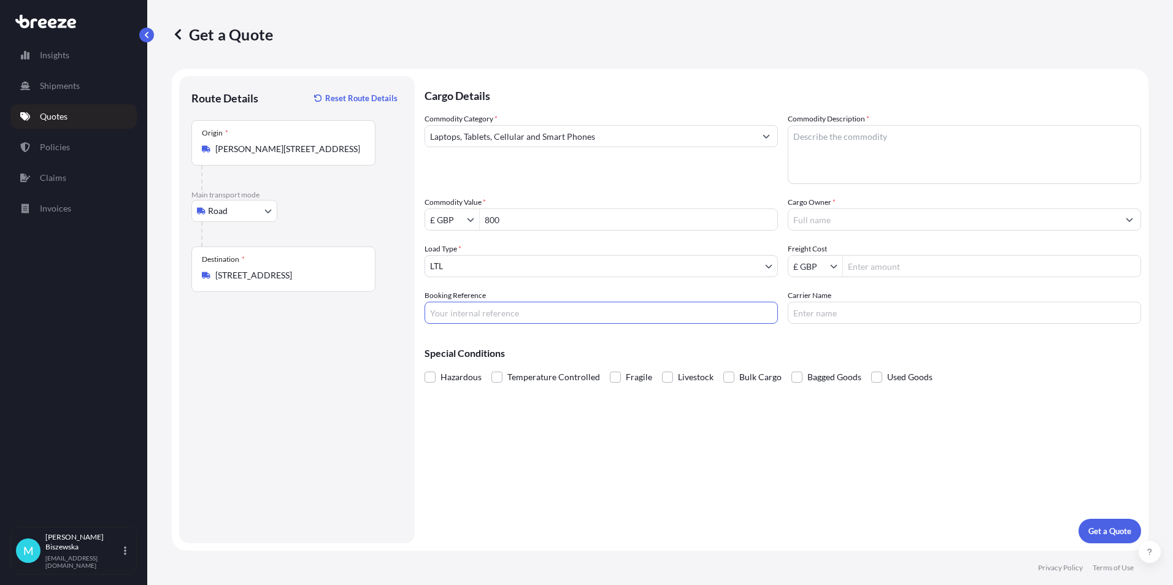
paste input "2222334"
type input "2222334"
click at [587, 433] on div "Cargo Details Commodity Category * Laptops, Tablets, Cellular and Smart Phones …" at bounding box center [783, 309] width 717 height 467
click at [807, 140] on textarea "Commodity Description *" at bounding box center [964, 154] width 353 height 59
paste textarea "IT equipment"
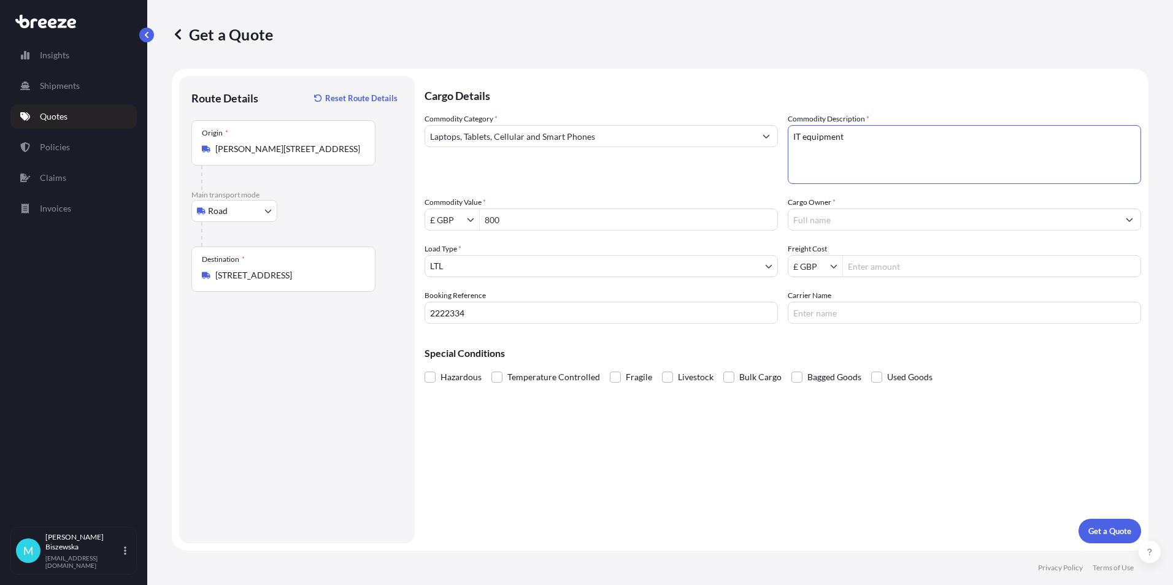
type textarea "IT equipment"
click at [755, 182] on div "Commodity Category * Laptops, Tablets, Cellular and Smart Phones" at bounding box center [601, 148] width 353 height 71
click at [850, 213] on input "Cargo Owner *" at bounding box center [953, 220] width 330 height 22
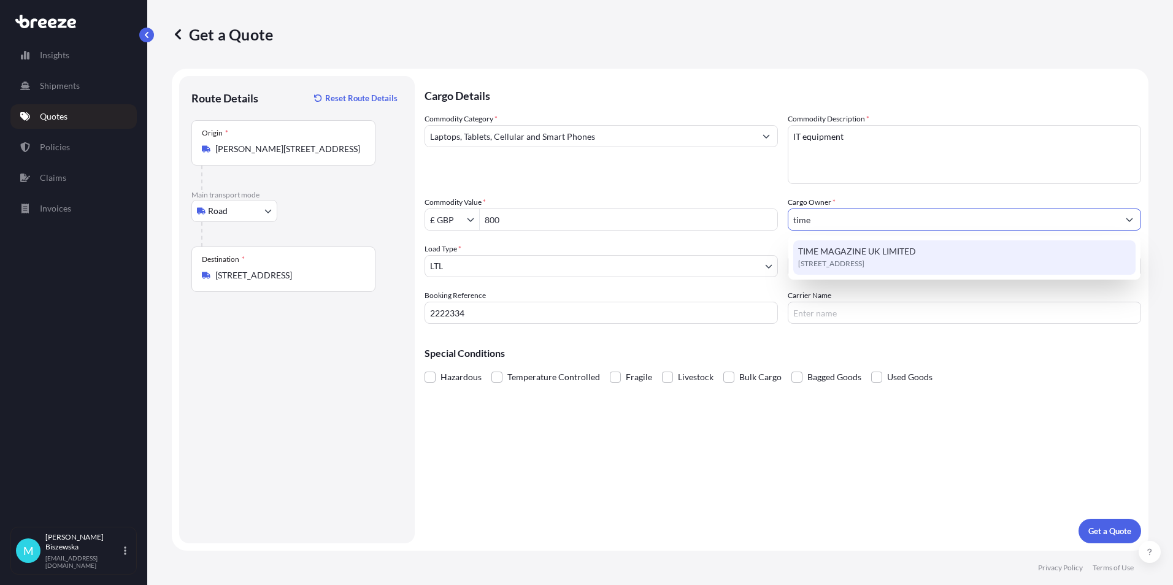
click at [850, 259] on span "[STREET_ADDRESS]" at bounding box center [831, 264] width 66 height 12
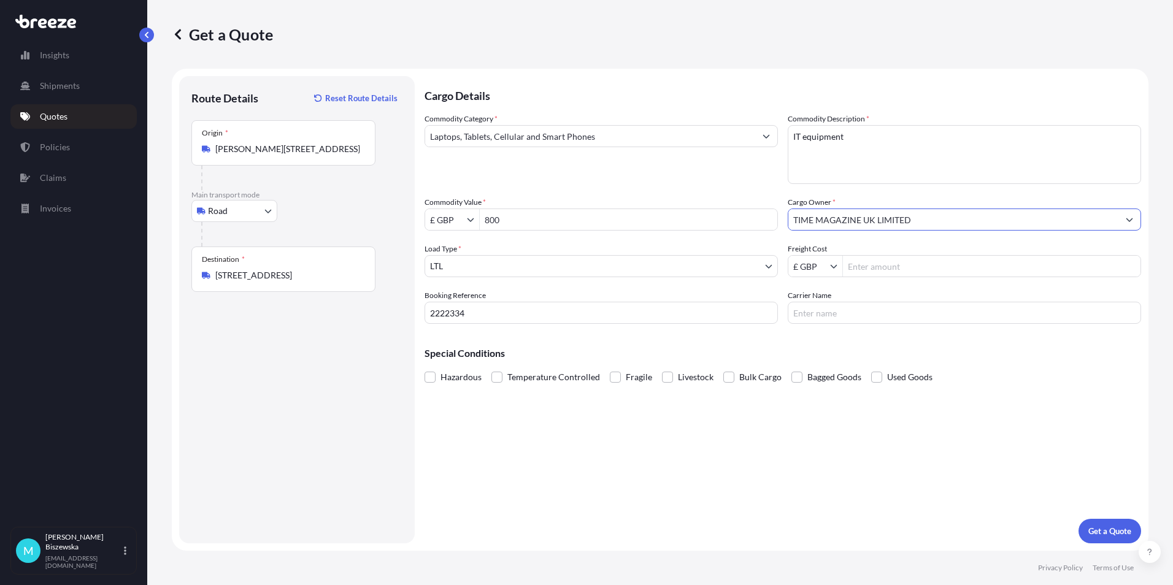
type input "TIME MAGAZINE UK LIMITED"
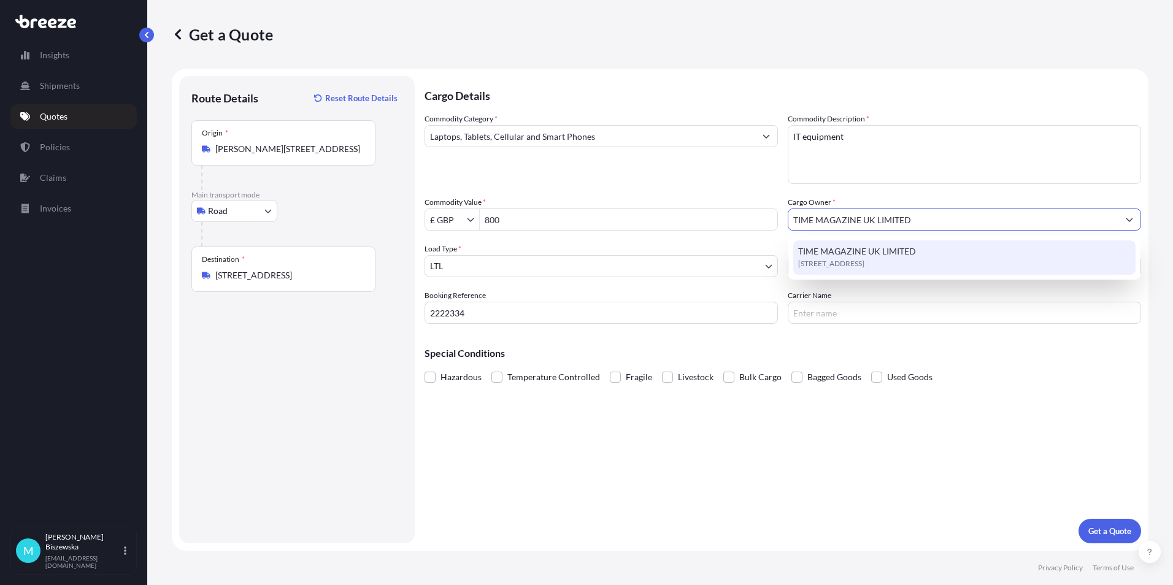
click at [740, 183] on div "Commodity Category * Laptops, Tablets, Cellular and Smart Phones" at bounding box center [601, 148] width 353 height 71
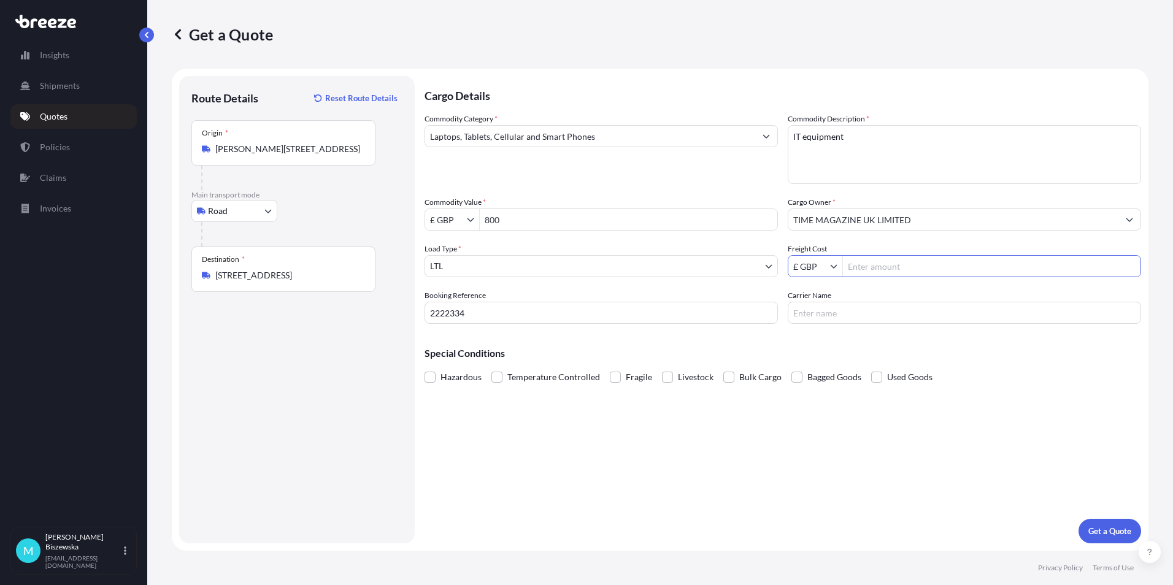
click at [887, 270] on input "Freight Cost" at bounding box center [992, 266] width 298 height 22
type input "13.25"
drag, startPoint x: 847, startPoint y: 338, endPoint x: 984, endPoint y: 390, distance: 146.2
click at [847, 339] on div "Special Conditions Hazardous Temperature Controlled Fragile Livestock Bulk Carg…" at bounding box center [783, 360] width 717 height 53
click at [1115, 532] on p "Get a Quote" at bounding box center [1109, 531] width 43 height 12
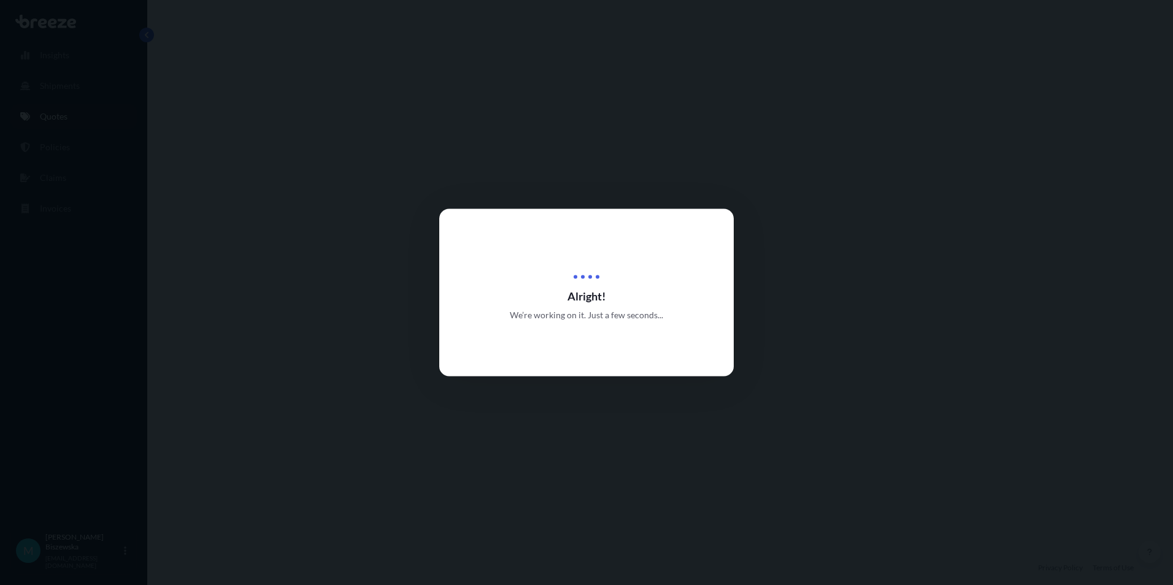
select select "Road"
select select "1"
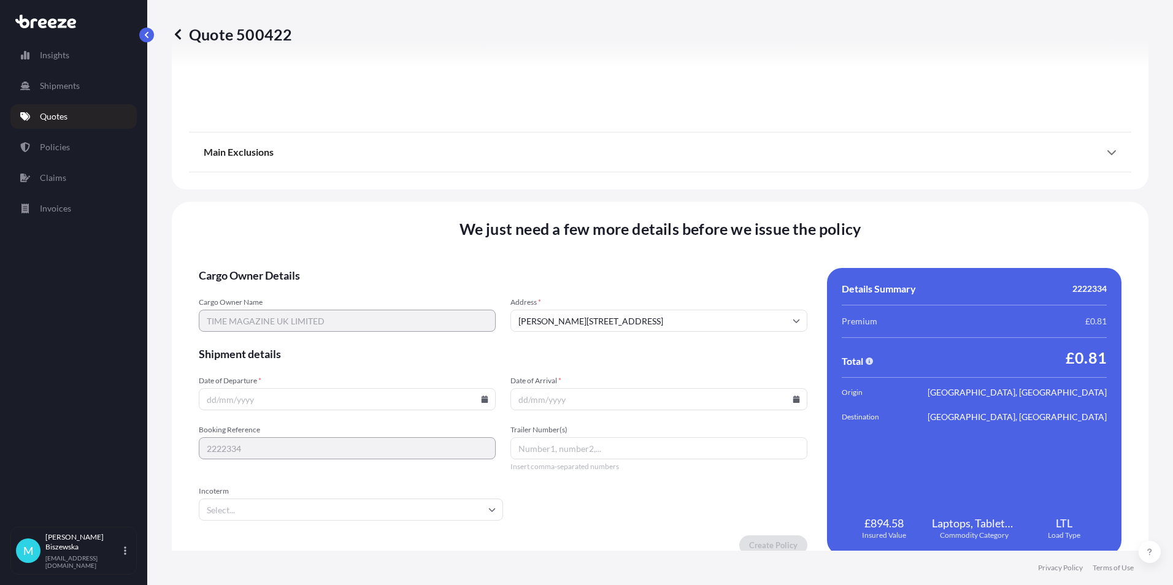
scroll to position [1362, 0]
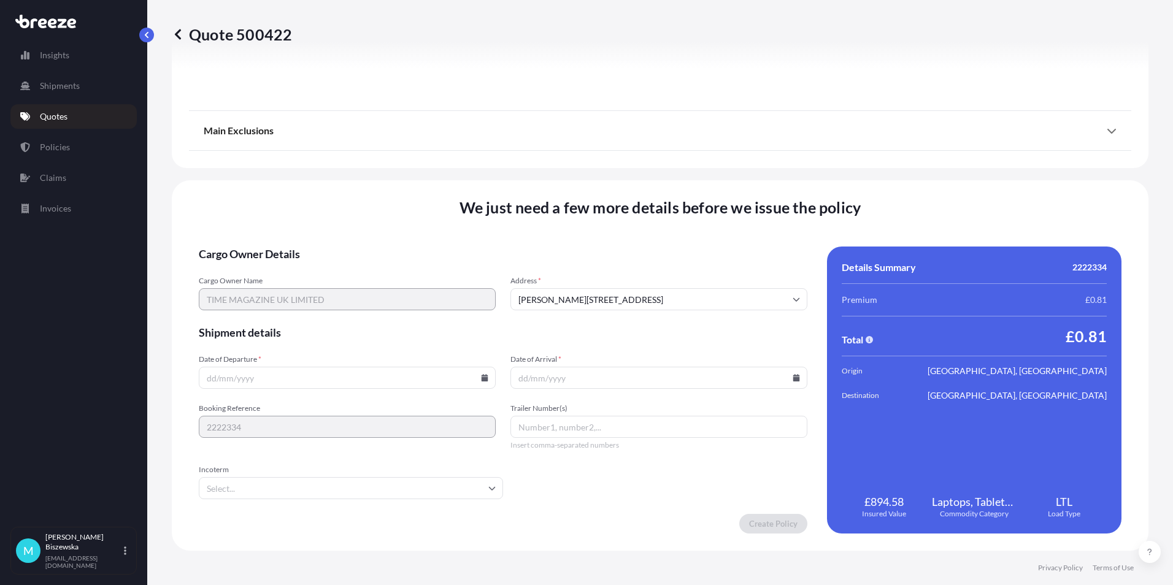
click at [482, 379] on icon at bounding box center [485, 377] width 7 height 7
click at [313, 216] on button "1" at bounding box center [317, 222] width 20 height 20
type input "[DATE]"
click at [793, 375] on icon at bounding box center [796, 377] width 7 height 7
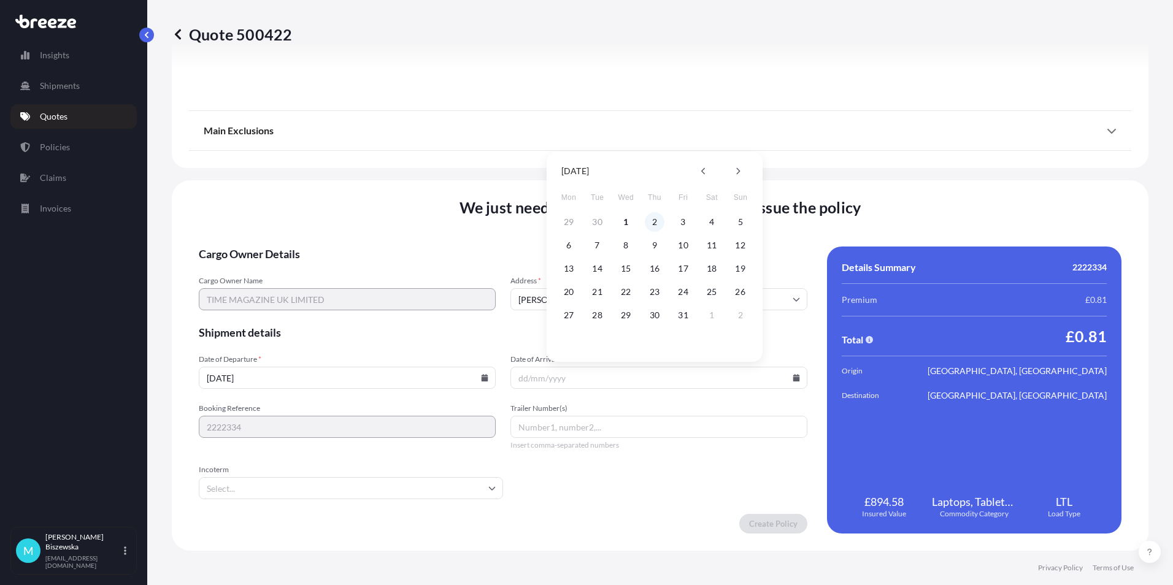
click at [658, 221] on button "2" at bounding box center [655, 222] width 20 height 20
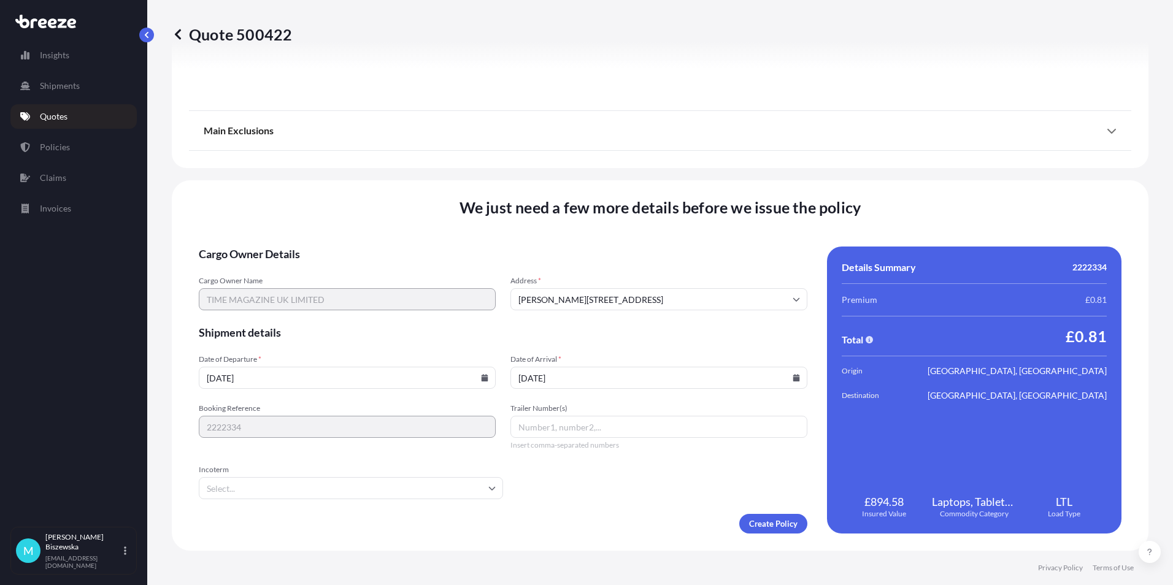
type input "[DATE]"
click at [607, 478] on form "Cargo Owner Details Cargo Owner Name TIME MAGAZINE UK LIMITED Address * [PERSON…" at bounding box center [503, 390] width 609 height 287
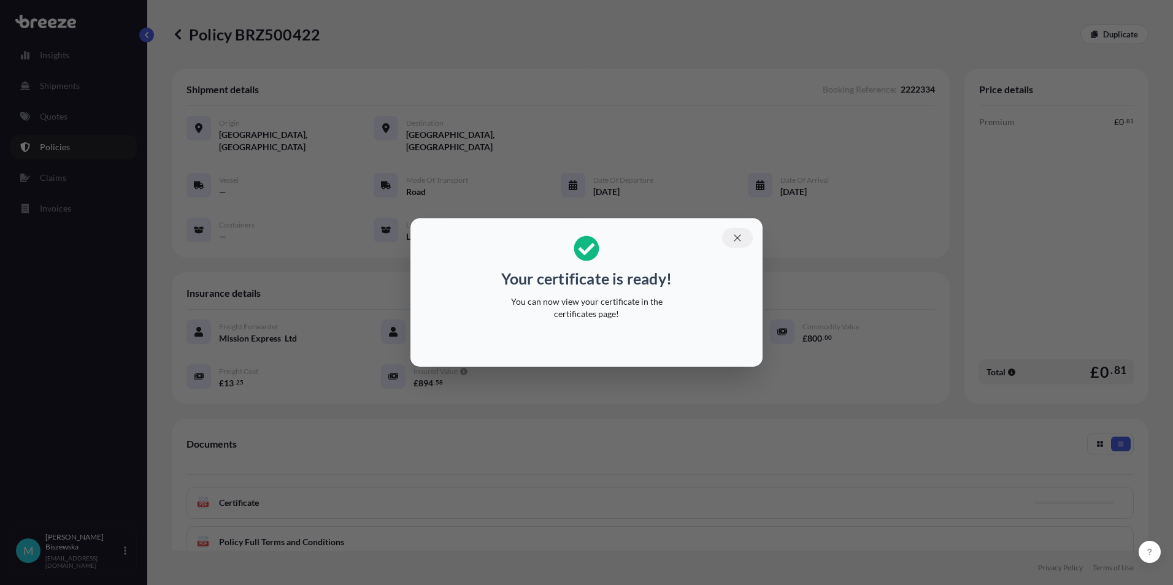
click at [738, 234] on icon "button" at bounding box center [737, 238] width 11 height 11
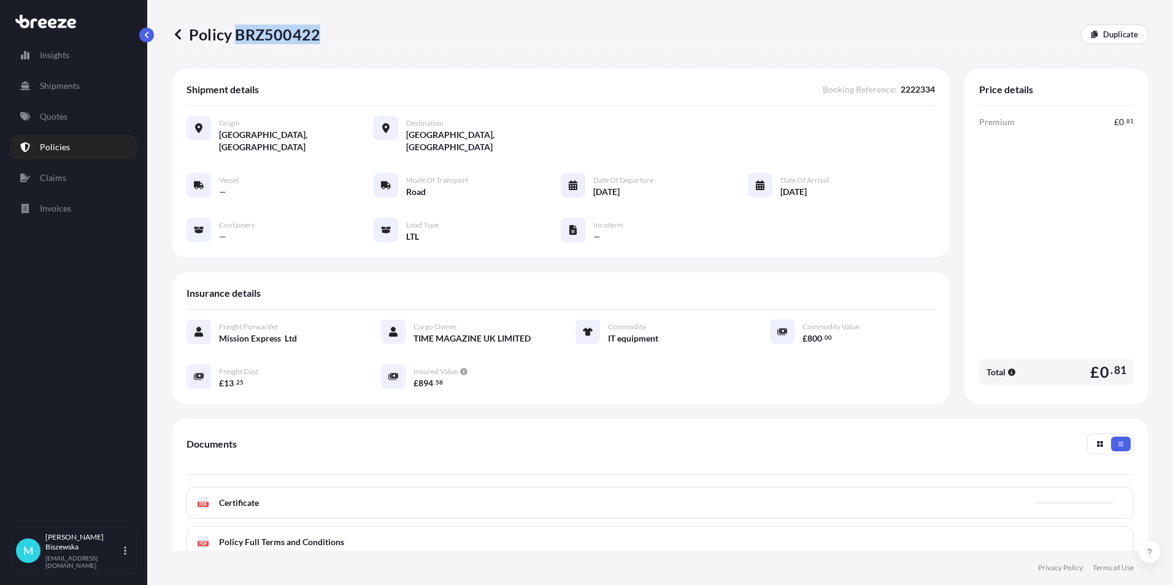
drag, startPoint x: 239, startPoint y: 36, endPoint x: 317, endPoint y: 37, distance: 77.9
click at [317, 37] on p "Policy BRZ500422" at bounding box center [246, 35] width 148 height 20
drag, startPoint x: 317, startPoint y: 37, endPoint x: 294, endPoint y: 33, distance: 23.8
copy p "BRZ500422"
click at [59, 123] on link "Quotes" at bounding box center [73, 116] width 126 height 25
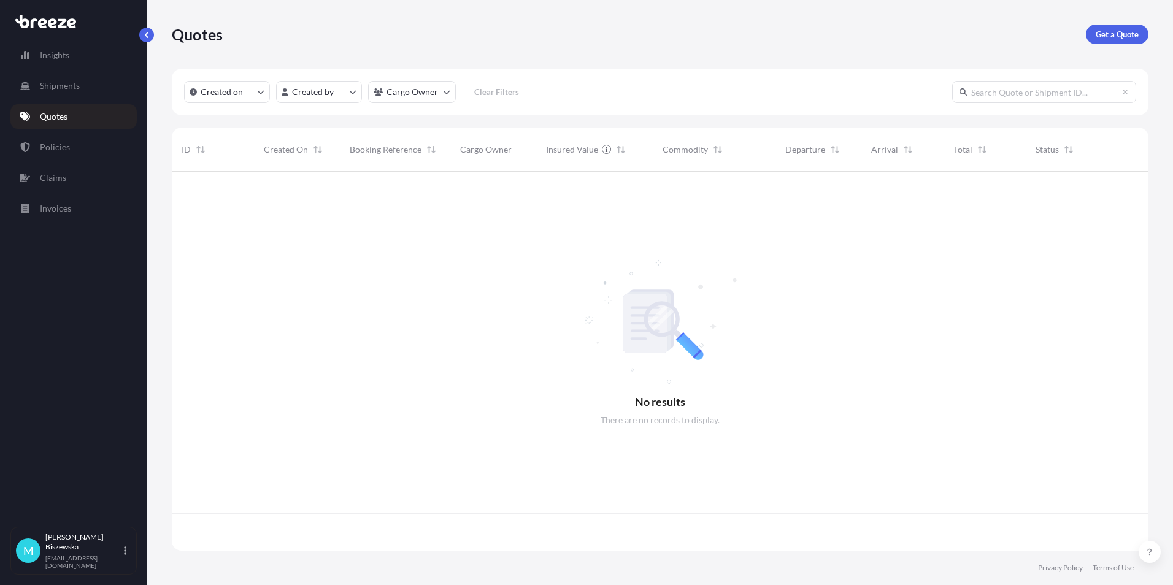
scroll to position [377, 967]
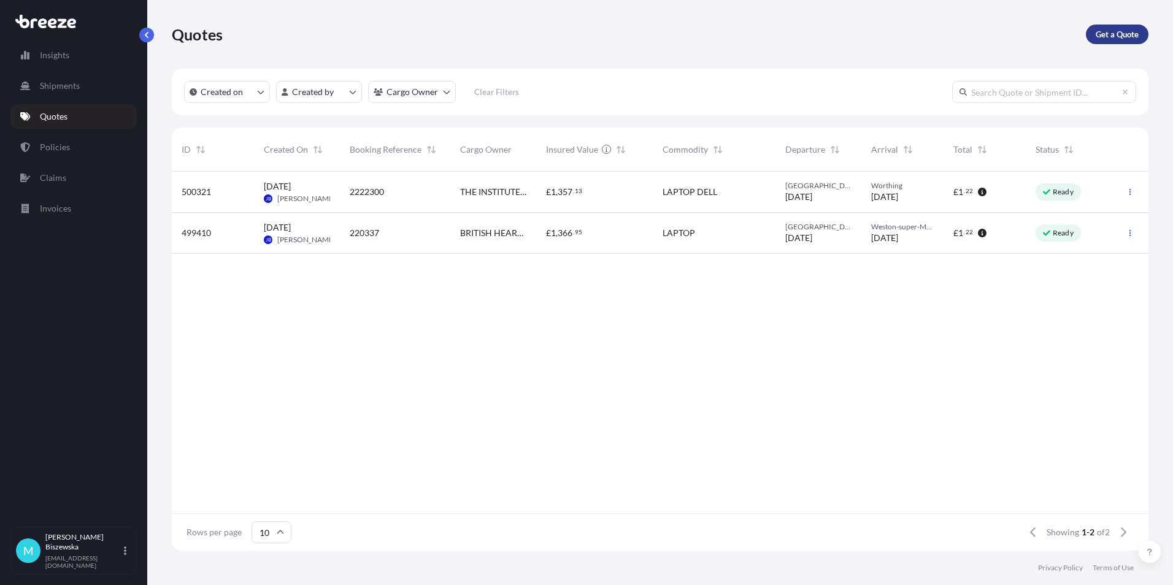
click at [1120, 35] on p "Get a Quote" at bounding box center [1117, 34] width 43 height 12
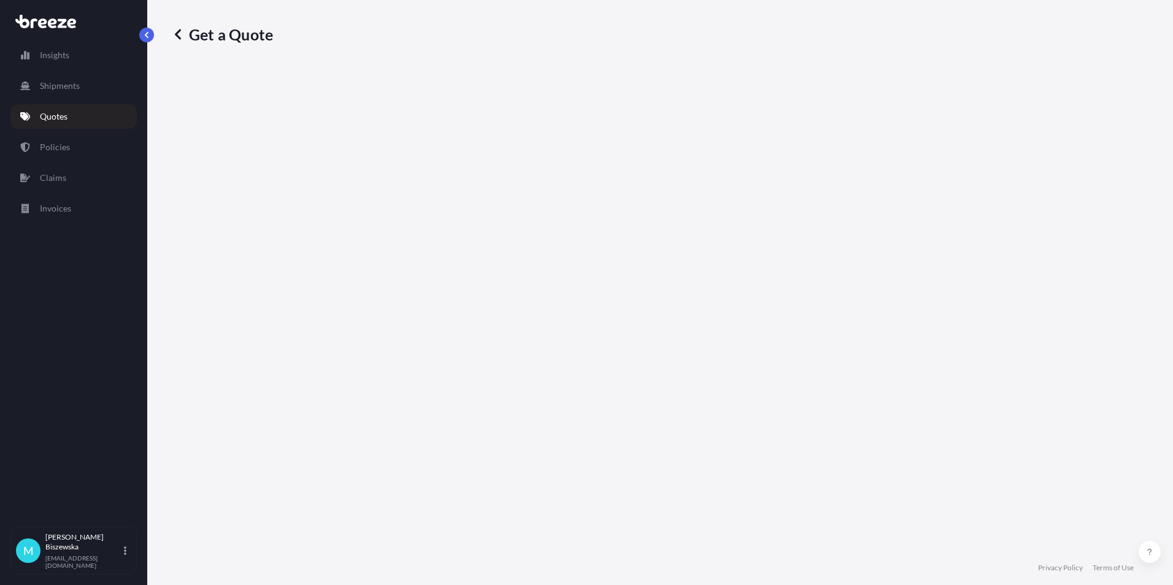
select select "Sea"
select select "1"
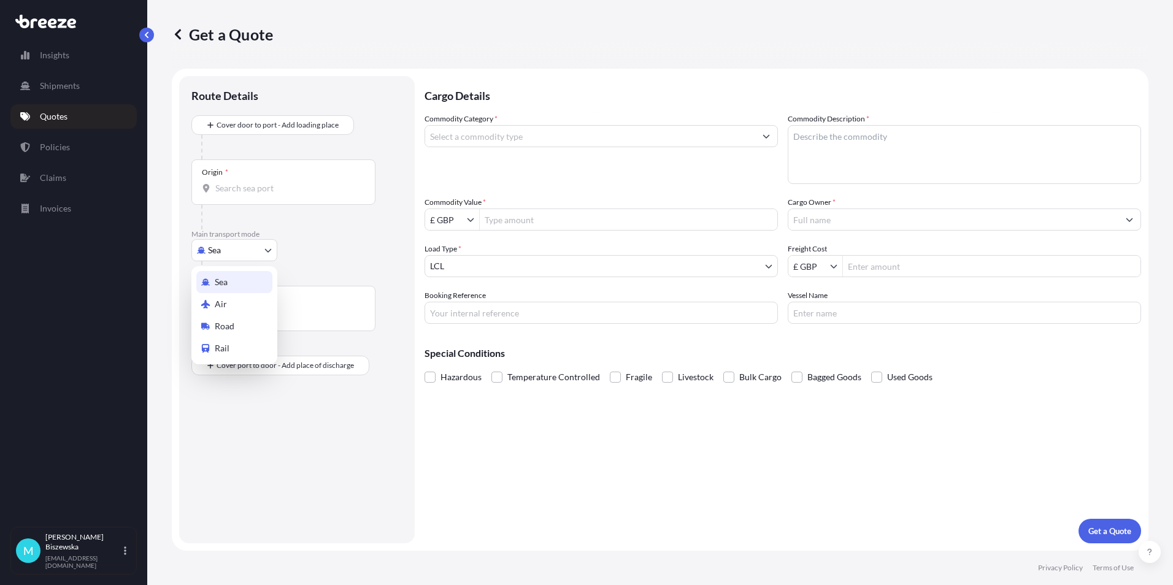
click at [235, 249] on body "Insights Shipments Quotes Policies Claims Invoices M [PERSON_NAME] [PERSON_NAME…" at bounding box center [586, 292] width 1173 height 585
click at [234, 324] on span "Road" at bounding box center [225, 326] width 20 height 12
select select "Road"
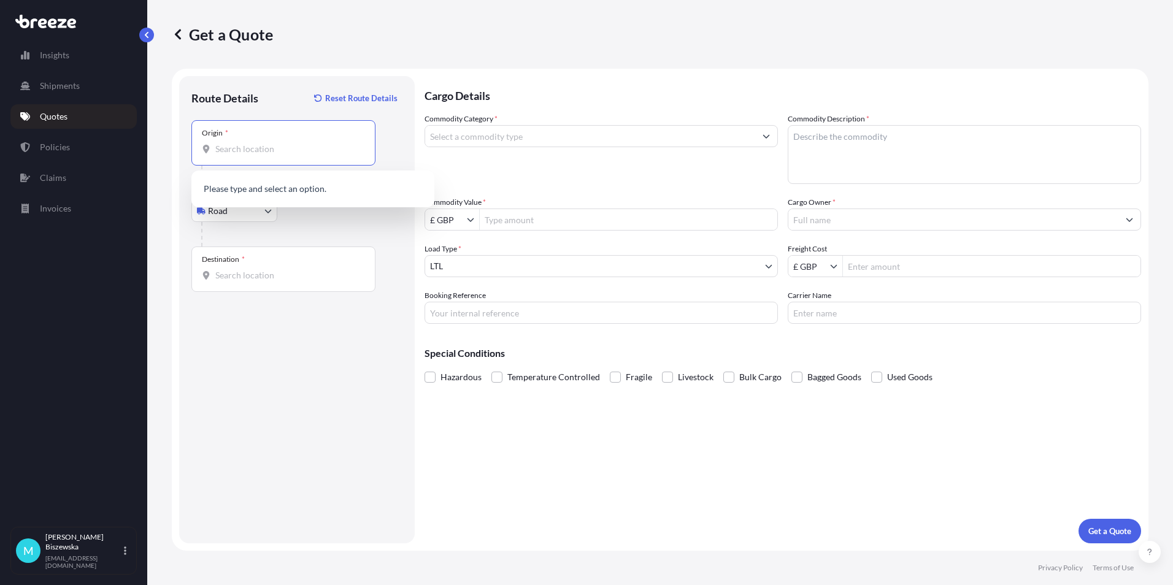
click at [230, 144] on input "Origin *" at bounding box center [287, 149] width 145 height 12
paste input "NW1 7AW"
click at [310, 183] on div "London NW1 7AW , [GEOGRAPHIC_DATA]" at bounding box center [312, 192] width 233 height 34
type input "London NW1 7AW, [GEOGRAPHIC_DATA]"
click at [341, 219] on div "Road Sea Air Road Rail" at bounding box center [296, 211] width 211 height 22
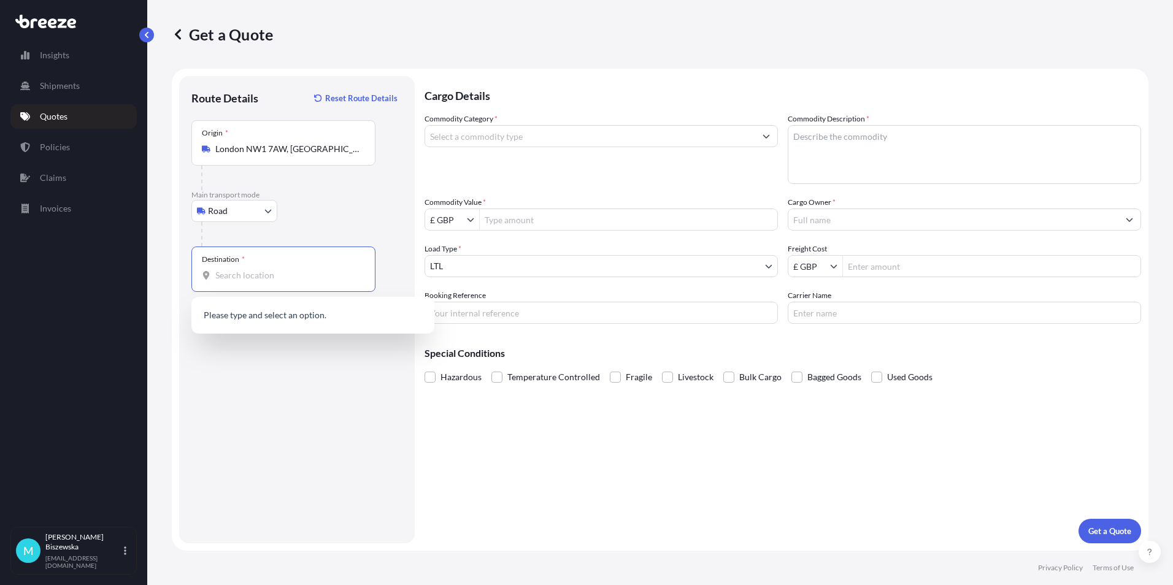
click at [228, 279] on input "Destination *" at bounding box center [287, 275] width 145 height 12
paste input "EH1 3AT"
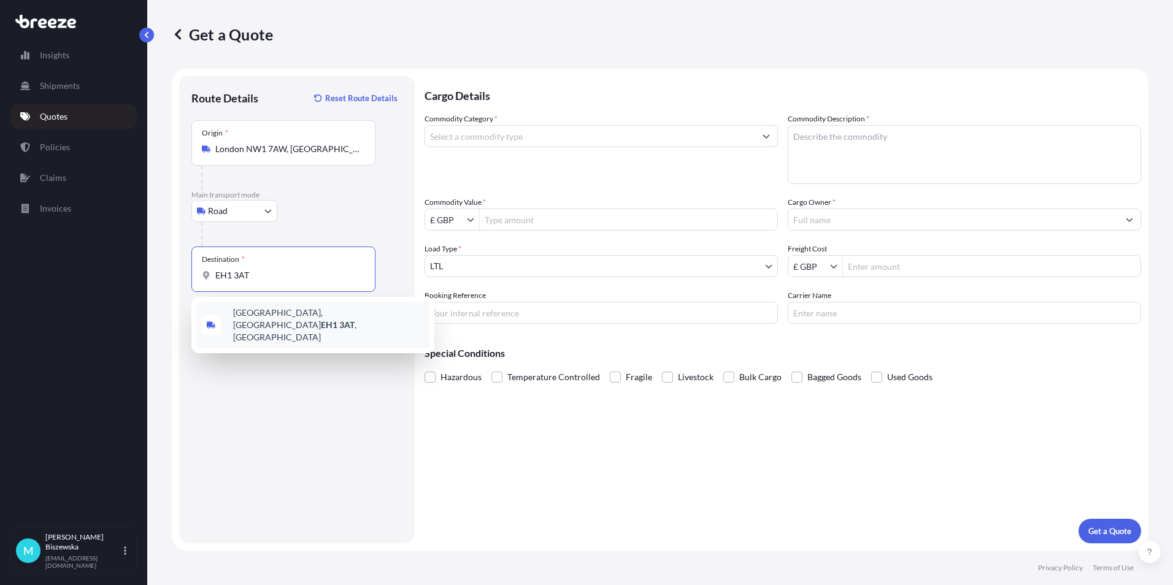
click at [282, 322] on span "[STREET_ADDRESS]" at bounding box center [328, 325] width 191 height 37
type input "[STREET_ADDRESS]"
click at [520, 444] on div "Cargo Details Commodity Category * Commodity Description * Commodity Value * £ …" at bounding box center [783, 309] width 717 height 467
click at [531, 139] on input "Commodity Category *" at bounding box center [590, 136] width 330 height 22
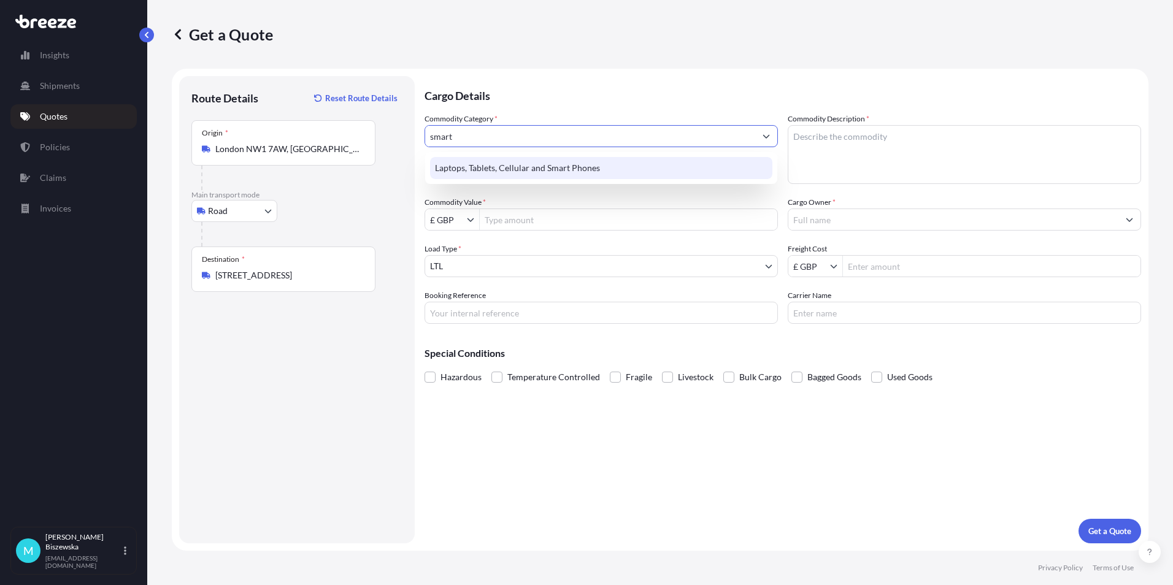
click at [525, 173] on div "Laptops, Tablets, Cellular and Smart Phones" at bounding box center [601, 168] width 342 height 22
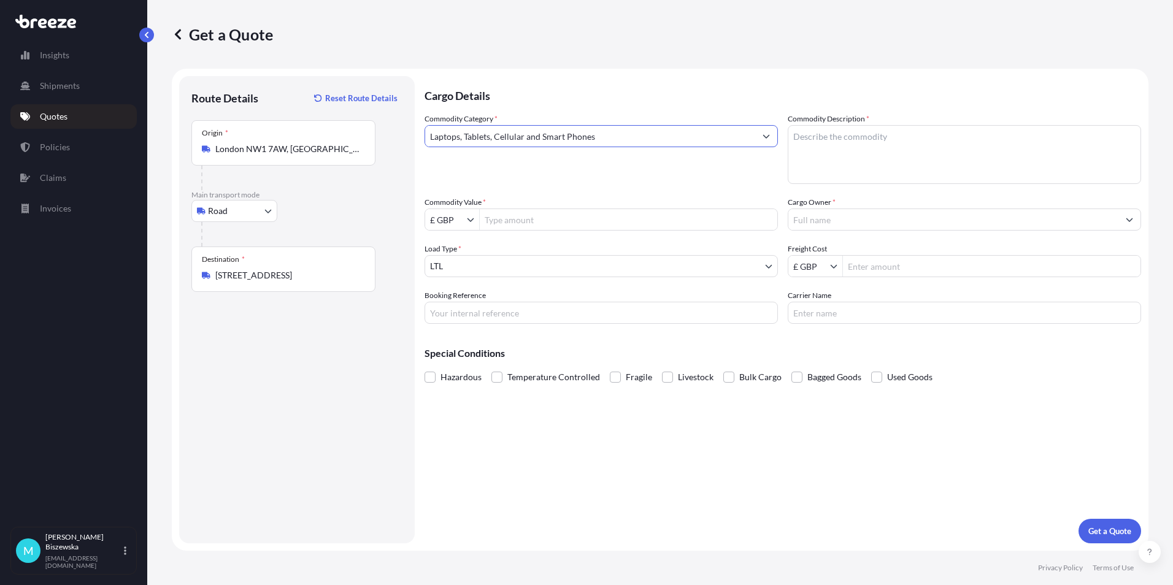
type input "Laptops, Tablets, Cellular and Smart Phones"
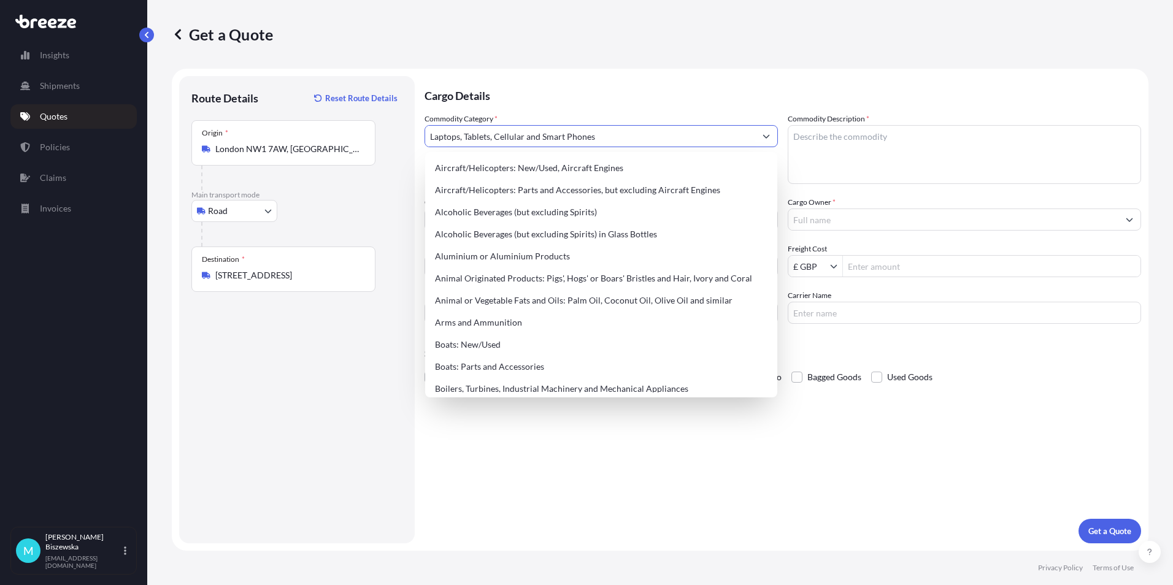
click at [553, 88] on p "Cargo Details" at bounding box center [783, 94] width 717 height 37
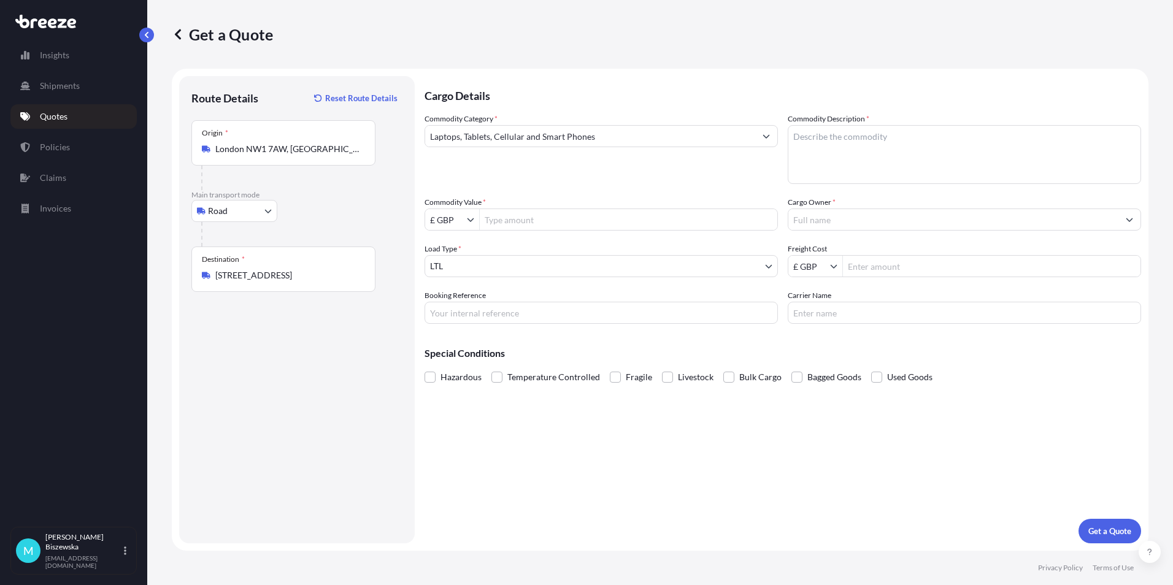
click at [528, 216] on input "Commodity Value *" at bounding box center [629, 220] width 298 height 22
type input "450"
click at [544, 176] on div "Commodity Category * Laptops, Tablets, Cellular and Smart Phones" at bounding box center [601, 148] width 353 height 71
click at [448, 316] on input "Booking Reference" at bounding box center [601, 313] width 353 height 22
paste input "2222338"
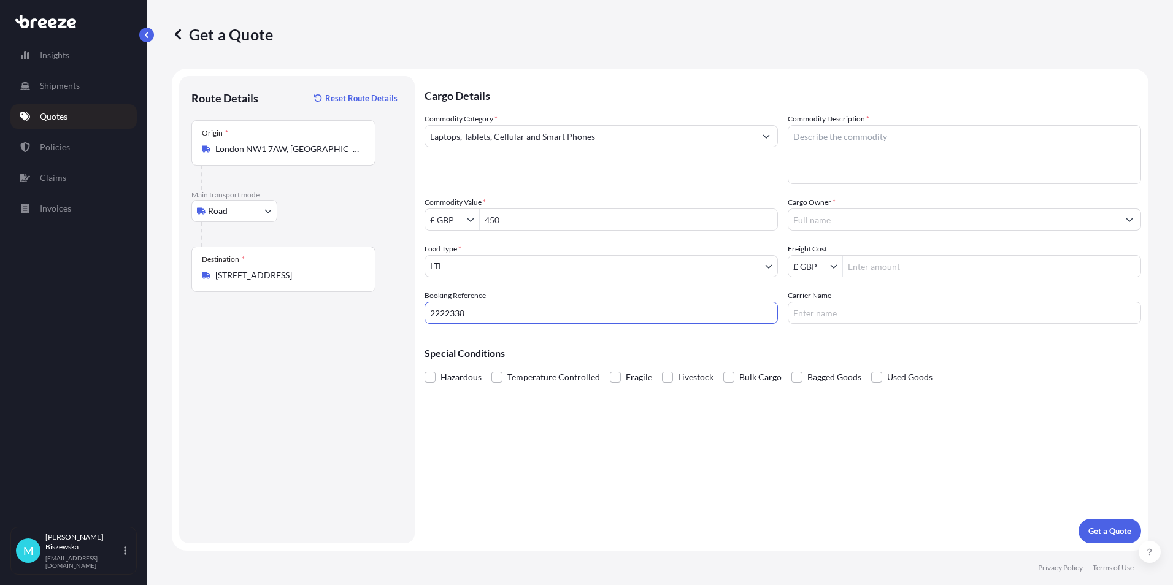
type input "2222338"
click at [503, 337] on div "Special Conditions Hazardous Temperature Controlled Fragile Livestock Bulk Carg…" at bounding box center [783, 360] width 717 height 53
click at [807, 143] on textarea "Commodity Description *" at bounding box center [964, 154] width 353 height 59
paste textarea "1 x Phone"
type textarea "1 x Phone"
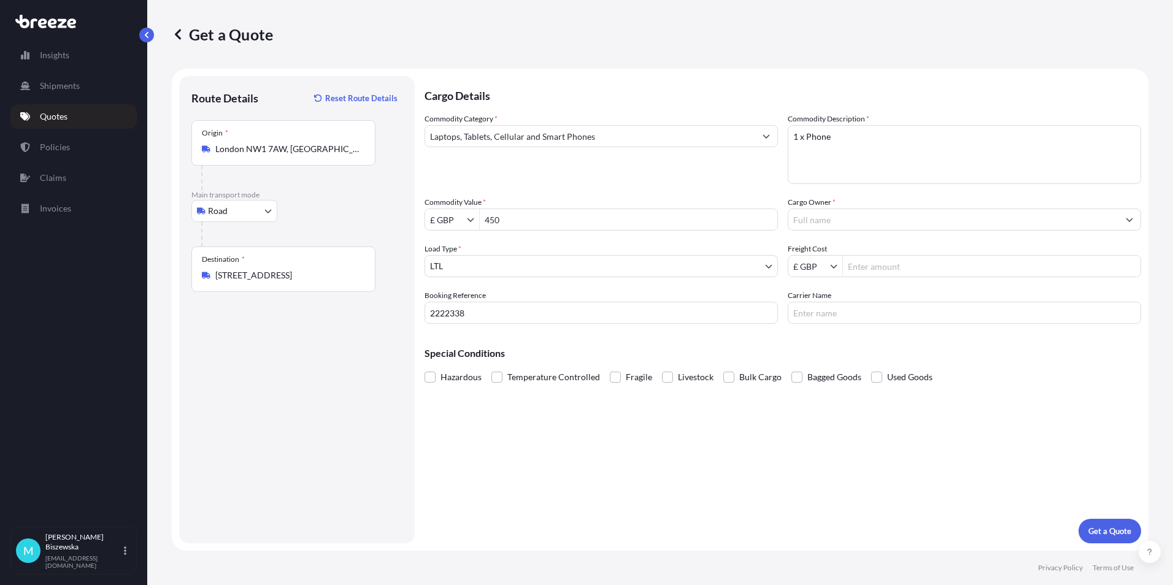
click at [718, 174] on div "Commodity Category * Laptops, Tablets, Cellular and Smart Phones" at bounding box center [601, 148] width 353 height 71
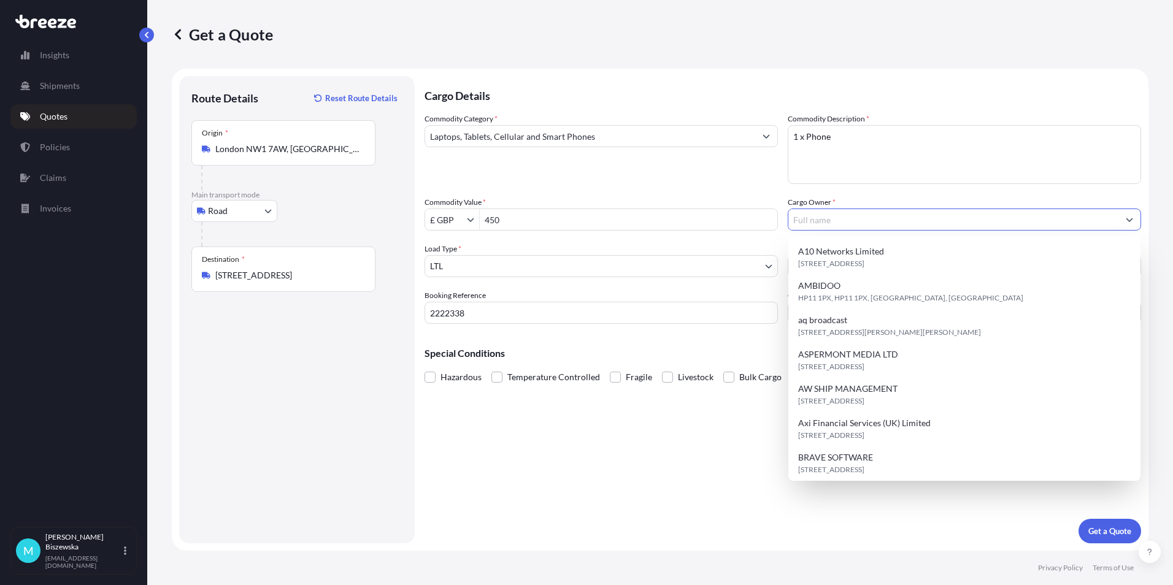
click at [841, 218] on input "Cargo Owner *" at bounding box center [953, 220] width 330 height 22
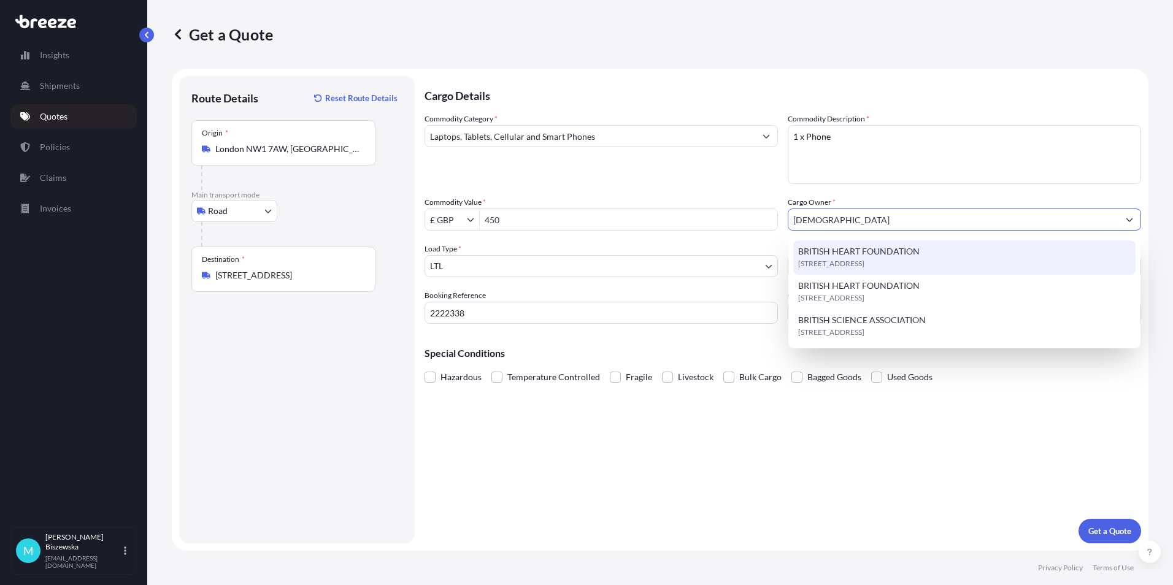
click at [858, 263] on span "[STREET_ADDRESS]" at bounding box center [831, 264] width 66 height 12
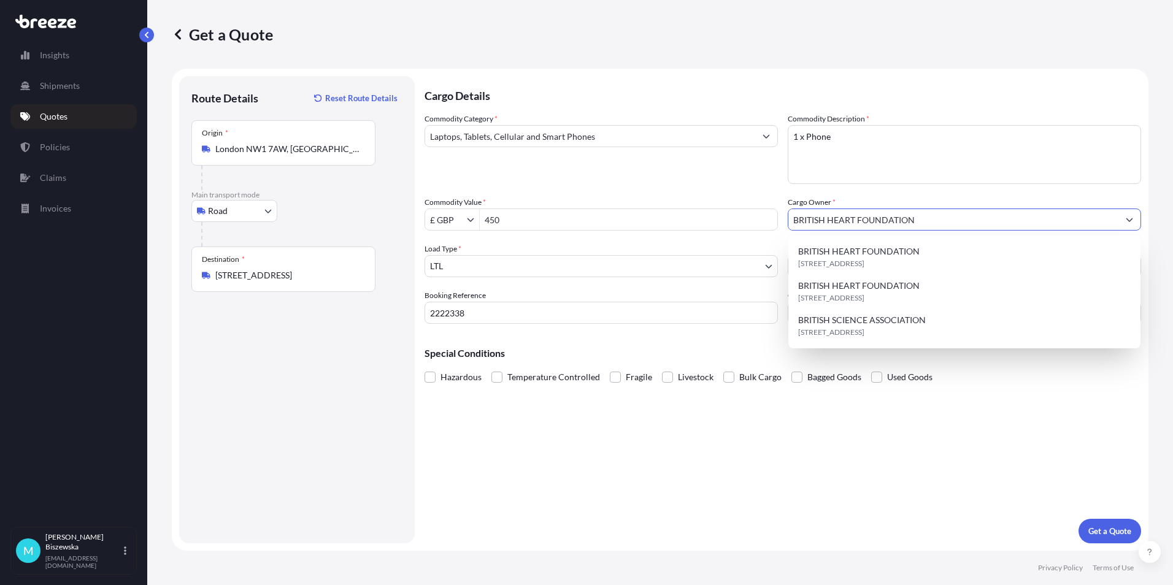
type input "BRITISH HEART FOUNDATION"
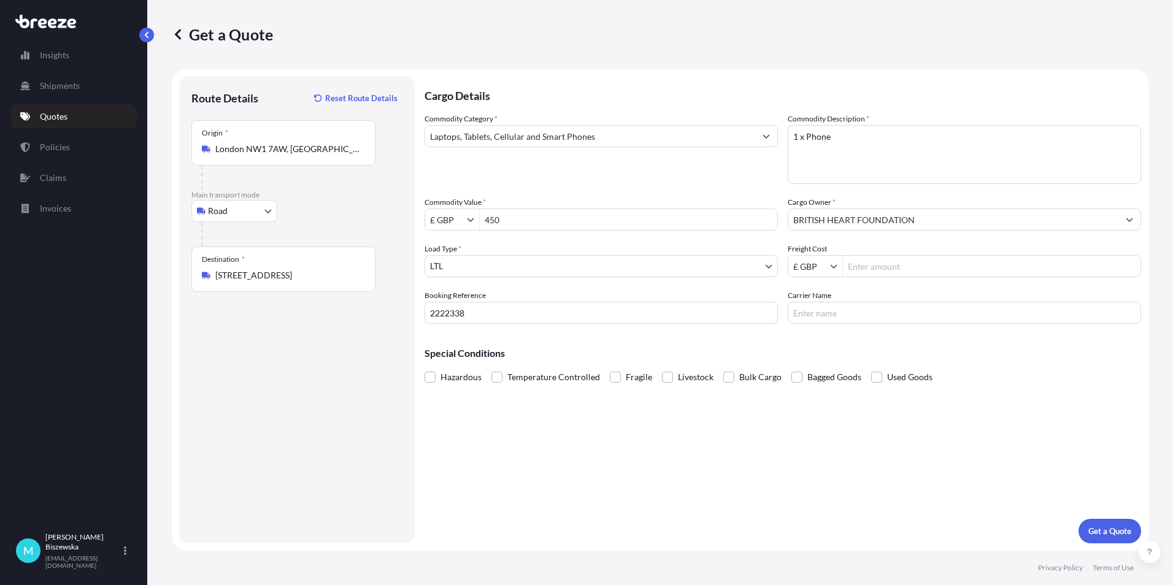
click at [747, 188] on div "Commodity Category * Laptops, Tablets, Cellular and Smart Phones Commodity Desc…" at bounding box center [783, 218] width 717 height 211
click at [871, 261] on input "Freight Cost" at bounding box center [992, 266] width 298 height 22
type input "13.25"
click at [815, 350] on p "Special Conditions" at bounding box center [783, 353] width 717 height 10
click at [1102, 532] on p "Get a Quote" at bounding box center [1109, 531] width 43 height 12
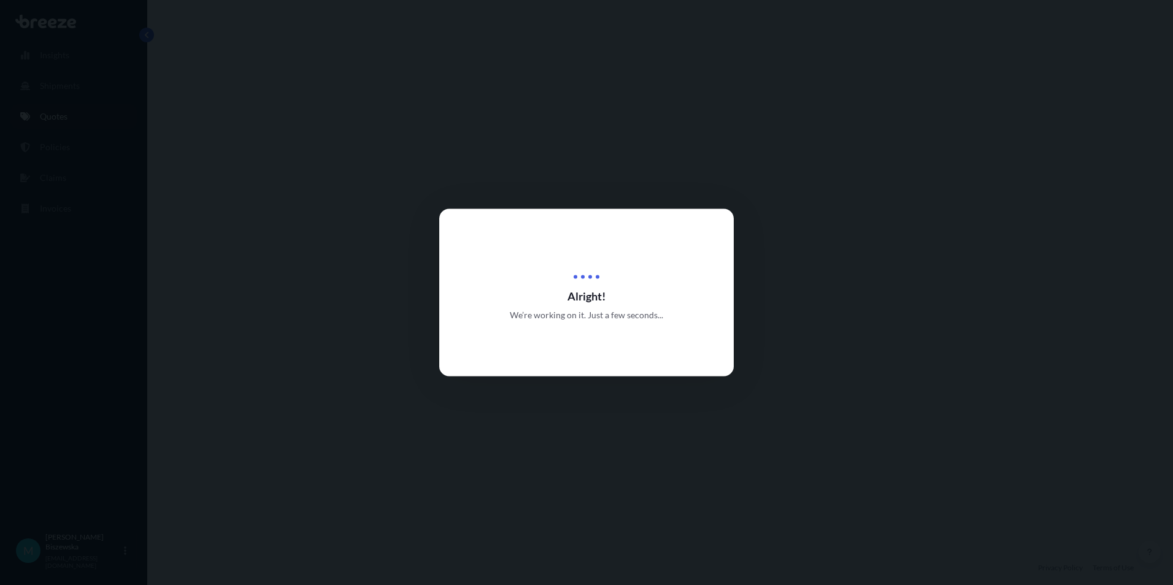
select select "Road"
select select "1"
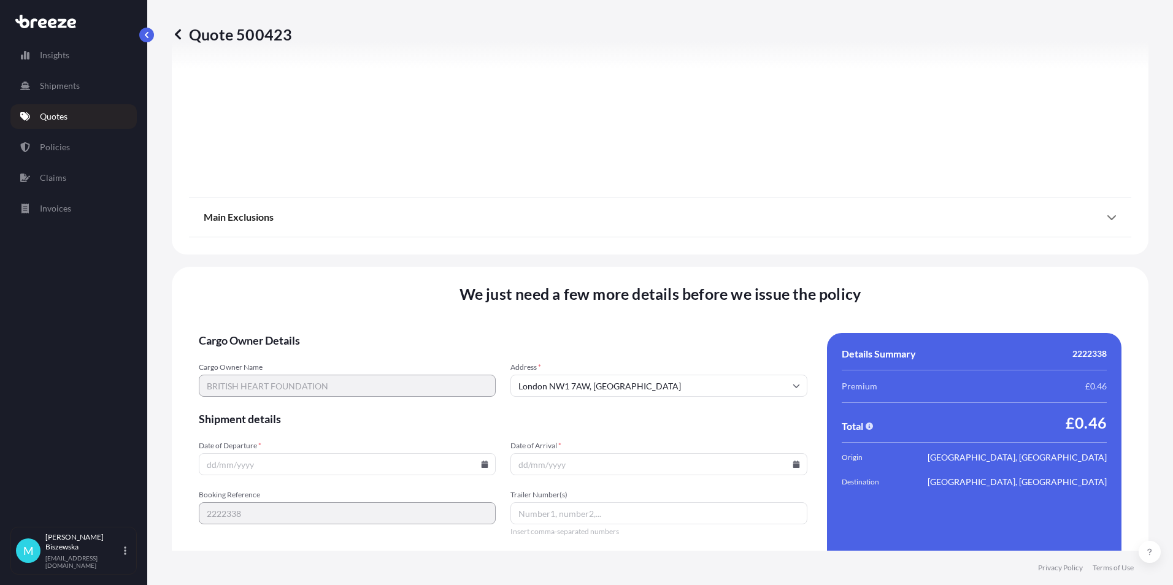
scroll to position [1362, 0]
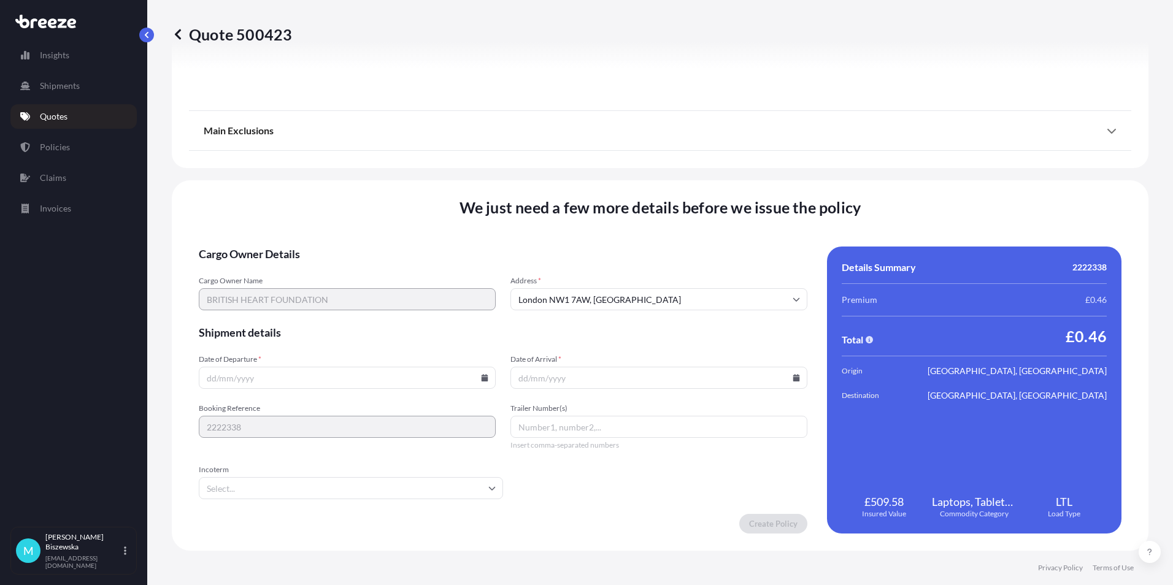
click at [482, 375] on icon at bounding box center [485, 377] width 7 height 7
click at [320, 222] on button "1" at bounding box center [317, 222] width 20 height 20
type input "[DATE]"
click at [793, 377] on icon at bounding box center [796, 377] width 7 height 7
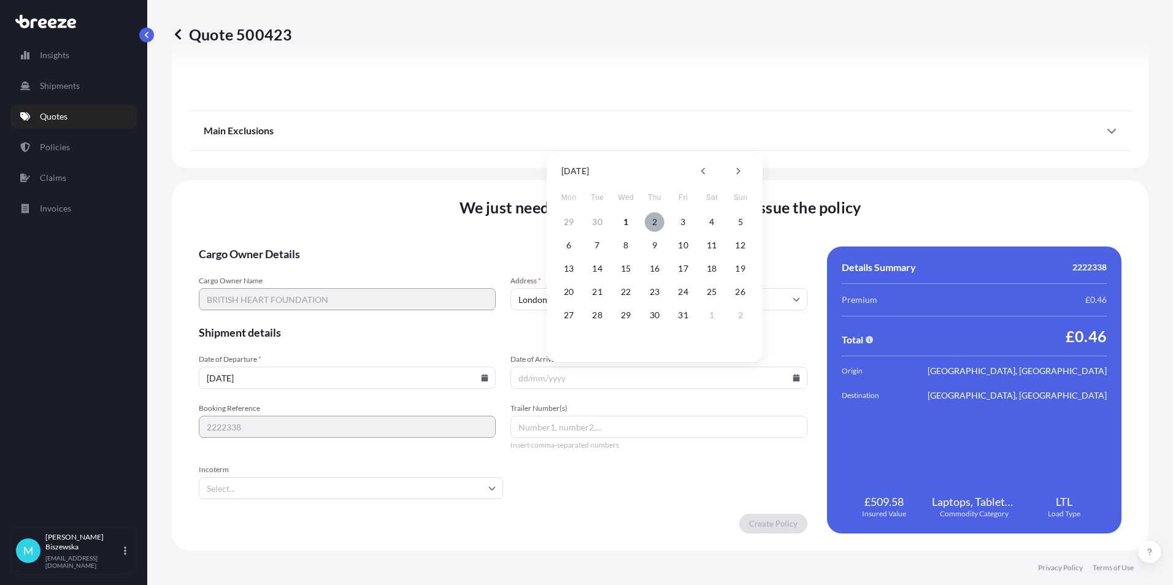
click at [655, 218] on button "2" at bounding box center [655, 222] width 20 height 20
type input "[DATE]"
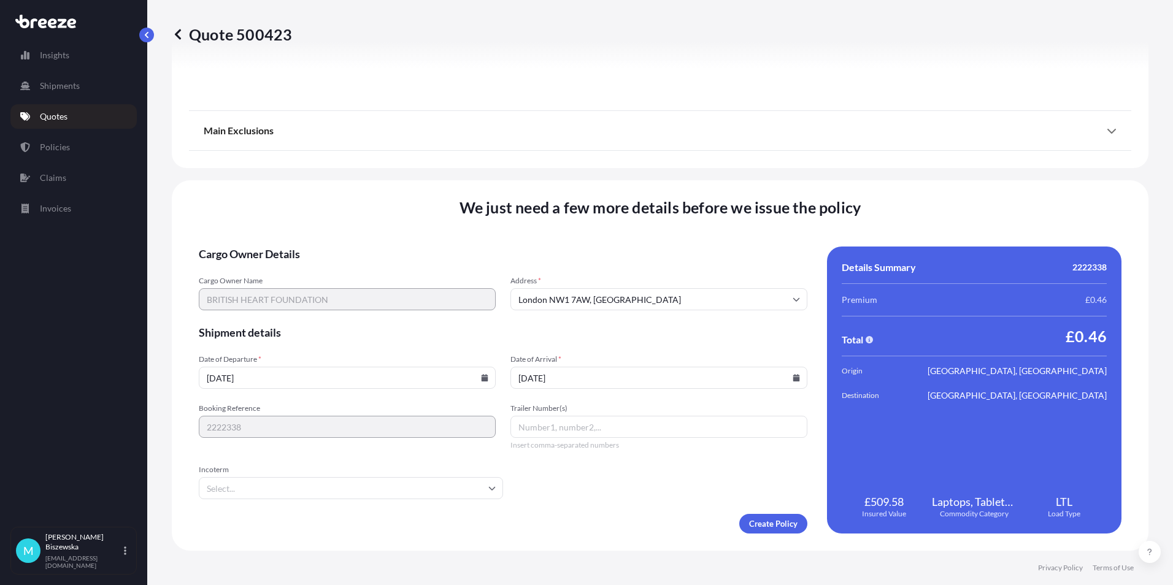
click at [621, 486] on form "Cargo Owner Details Cargo Owner Name BRITISH HEART FOUNDATION Address * [GEOGRA…" at bounding box center [503, 390] width 609 height 287
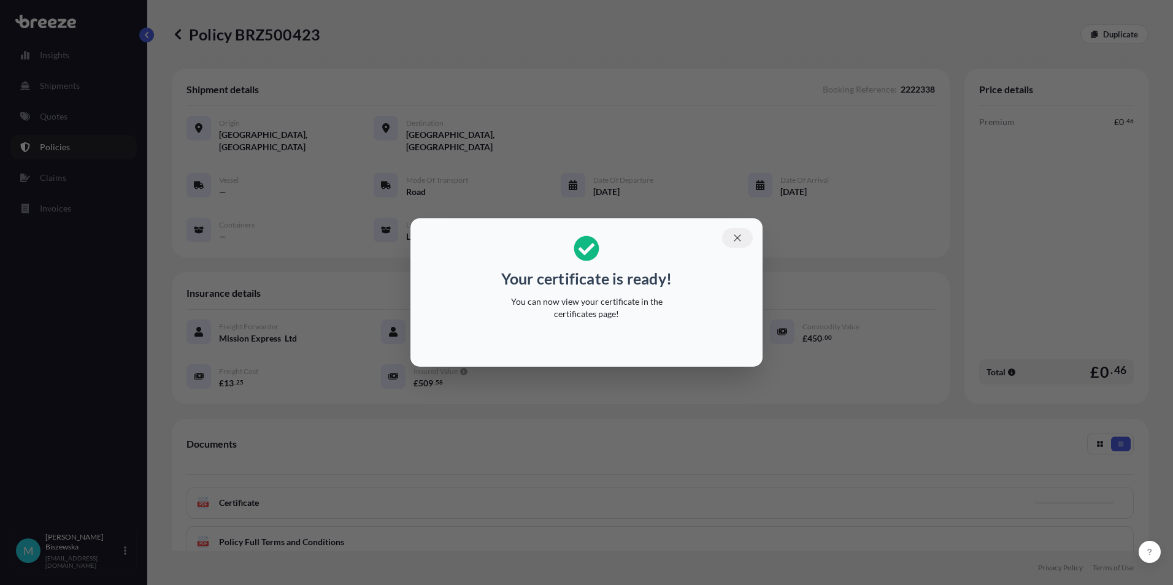
click at [741, 236] on icon "button" at bounding box center [737, 238] width 11 height 11
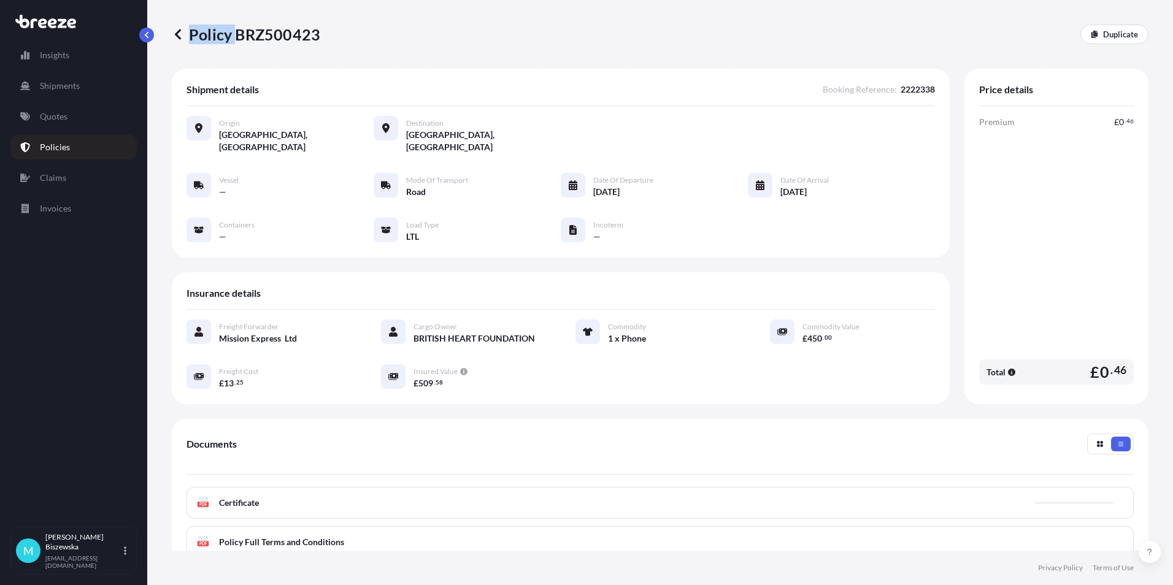
drag, startPoint x: 239, startPoint y: 32, endPoint x: 326, endPoint y: 37, distance: 87.3
click at [326, 37] on div "Policy BRZ500423 Duplicate" at bounding box center [660, 35] width 977 height 20
drag, startPoint x: 326, startPoint y: 37, endPoint x: 239, endPoint y: 40, distance: 86.5
click at [244, 42] on p "Policy BRZ500423" at bounding box center [246, 35] width 148 height 20
drag, startPoint x: 236, startPoint y: 36, endPoint x: 317, endPoint y: 34, distance: 81.6
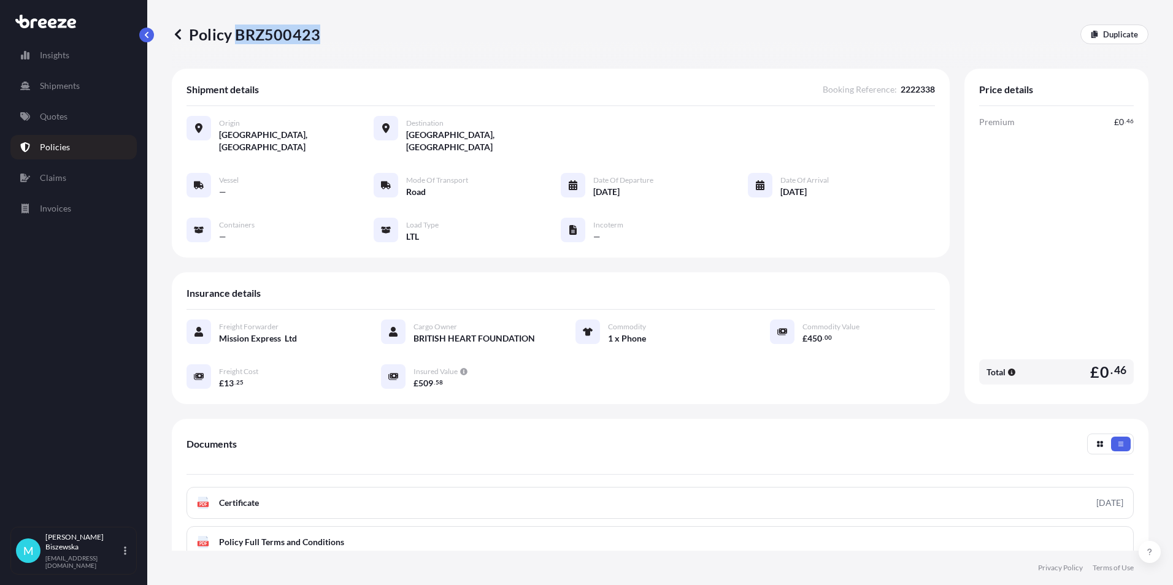
click at [317, 34] on p "Policy BRZ500423" at bounding box center [246, 35] width 148 height 20
drag, startPoint x: 317, startPoint y: 34, endPoint x: 302, endPoint y: 33, distance: 14.7
copy p "BRZ500423"
